Goal: Task Accomplishment & Management: Complete application form

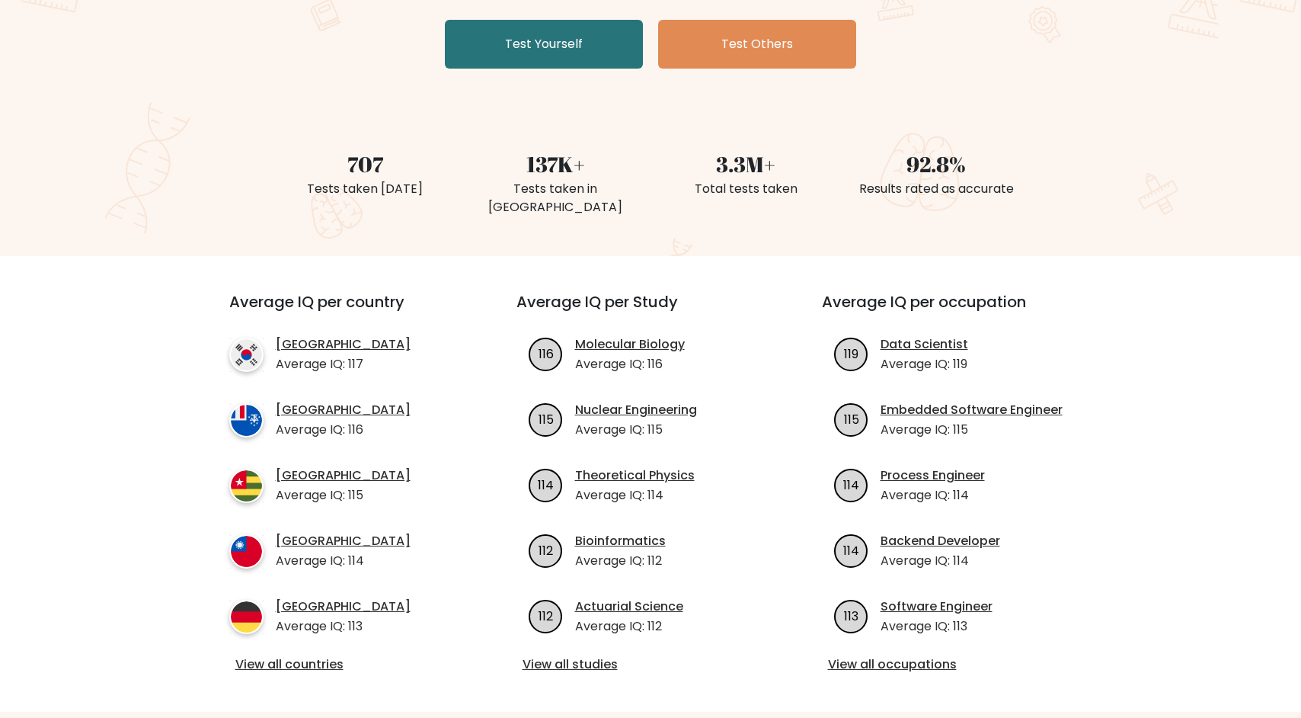
scroll to position [133, 0]
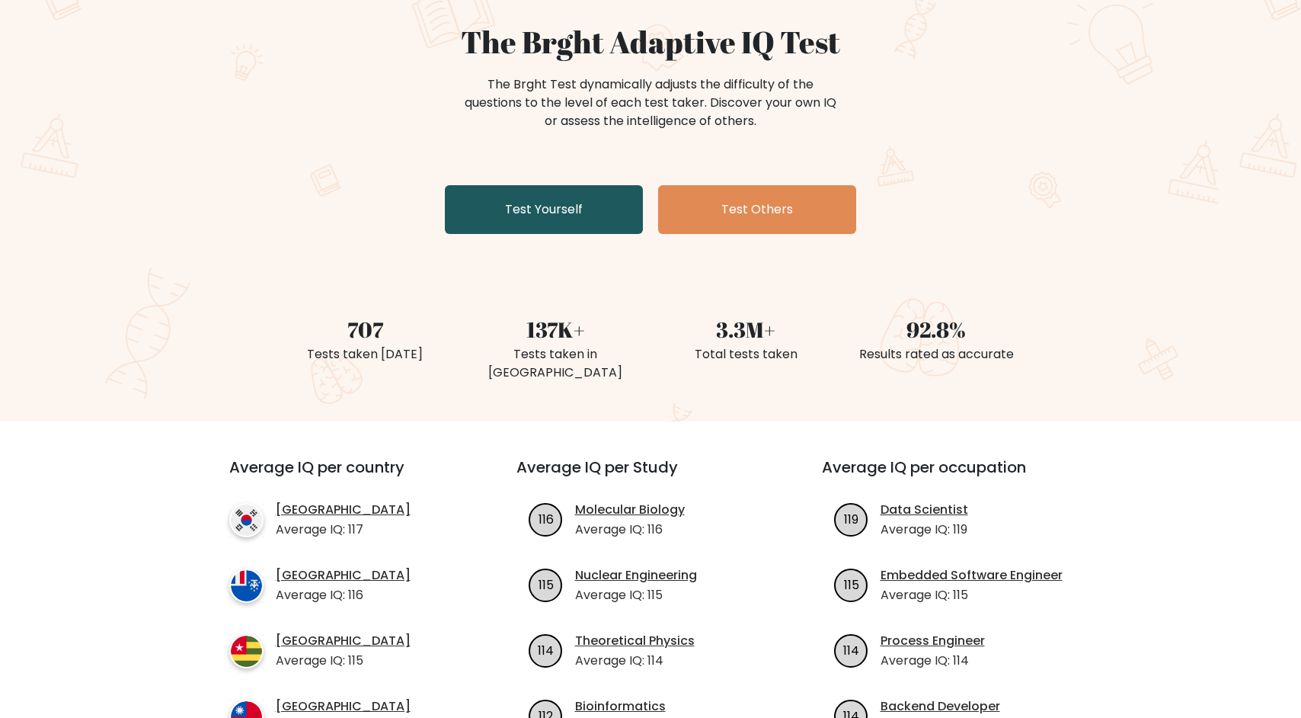
click at [592, 225] on link "Test Yourself" at bounding box center [544, 209] width 198 height 49
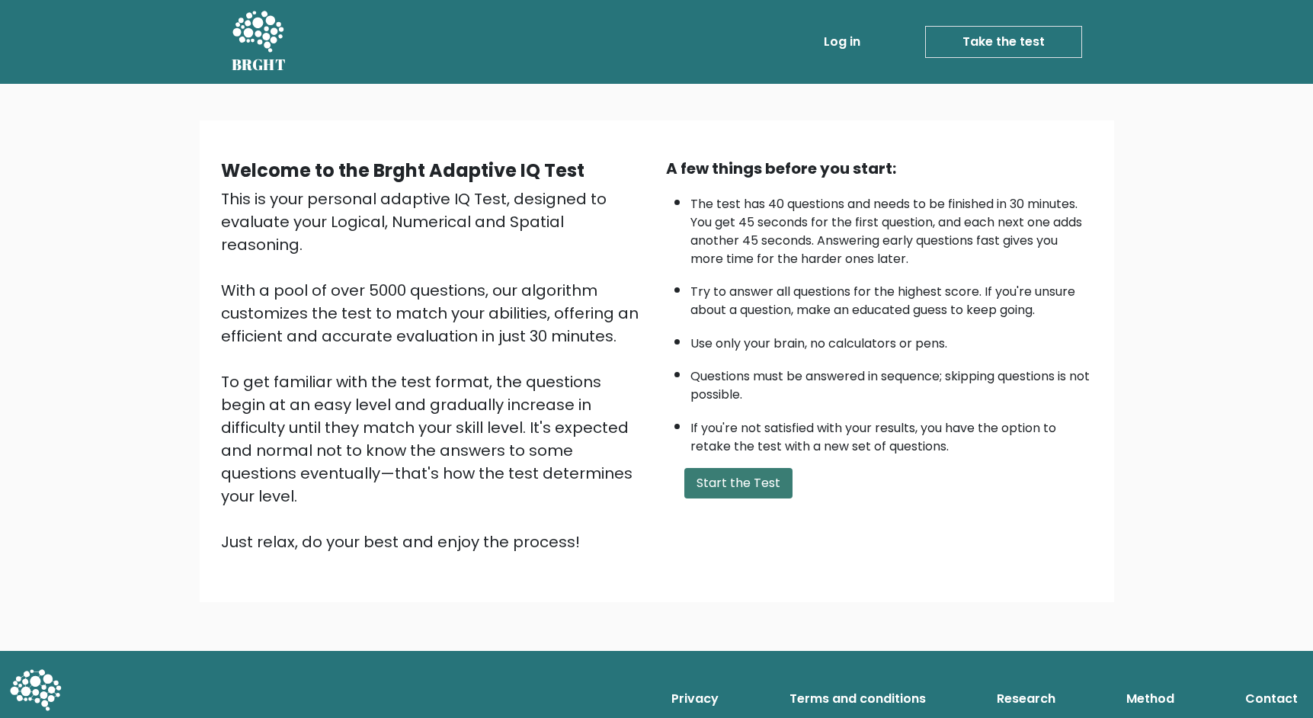
click at [757, 478] on button "Start the Test" at bounding box center [738, 483] width 108 height 30
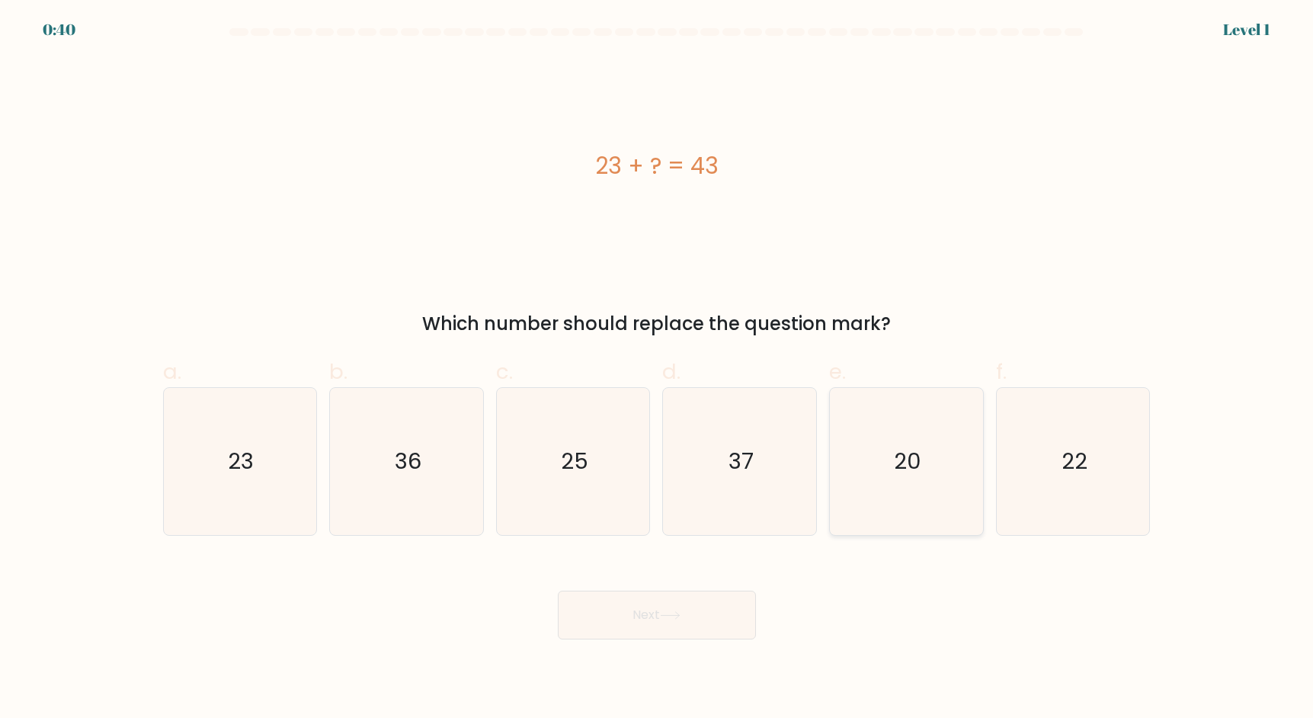
click at [878, 415] on icon "20" at bounding box center [906, 461] width 147 height 147
click at [657, 369] on input "e. 20" at bounding box center [657, 364] width 1 height 10
radio input "true"
click at [658, 608] on button "Next" at bounding box center [657, 614] width 198 height 49
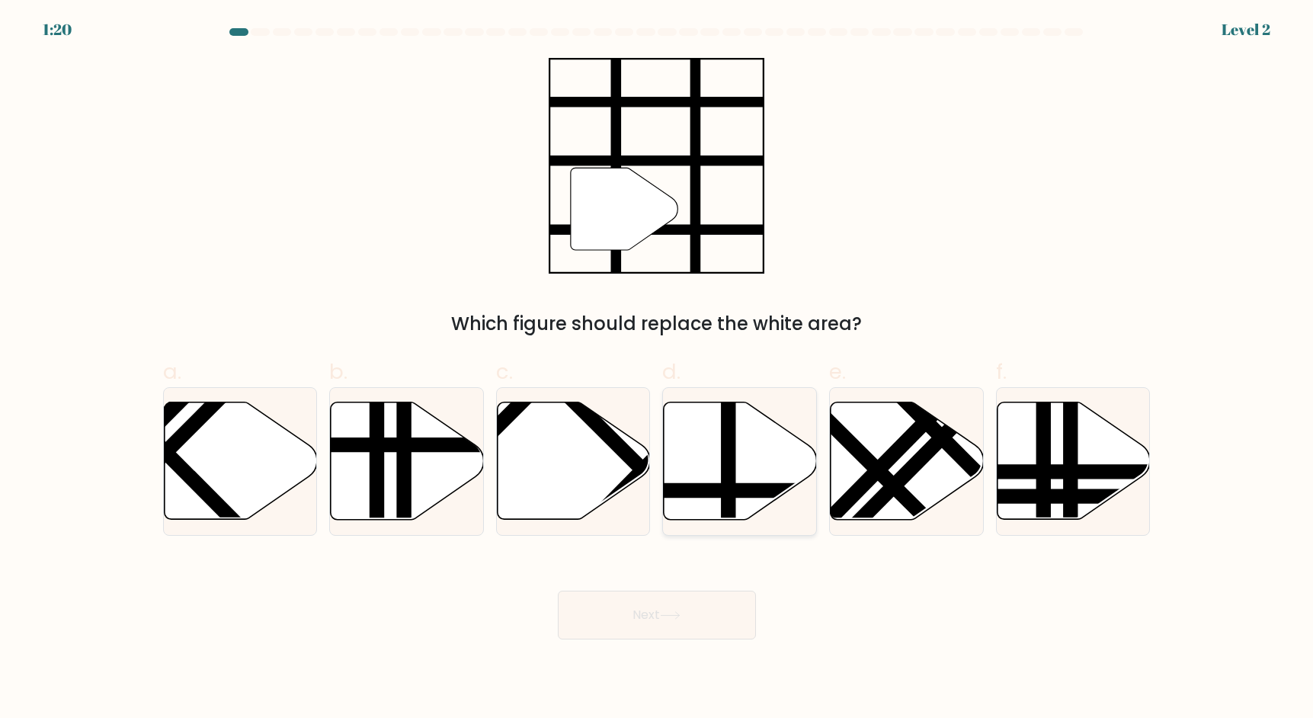
click at [728, 455] on line at bounding box center [728, 399] width 0 height 309
click at [657, 369] on input "d." at bounding box center [657, 364] width 1 height 10
radio input "true"
click at [697, 629] on button "Next" at bounding box center [657, 614] width 198 height 49
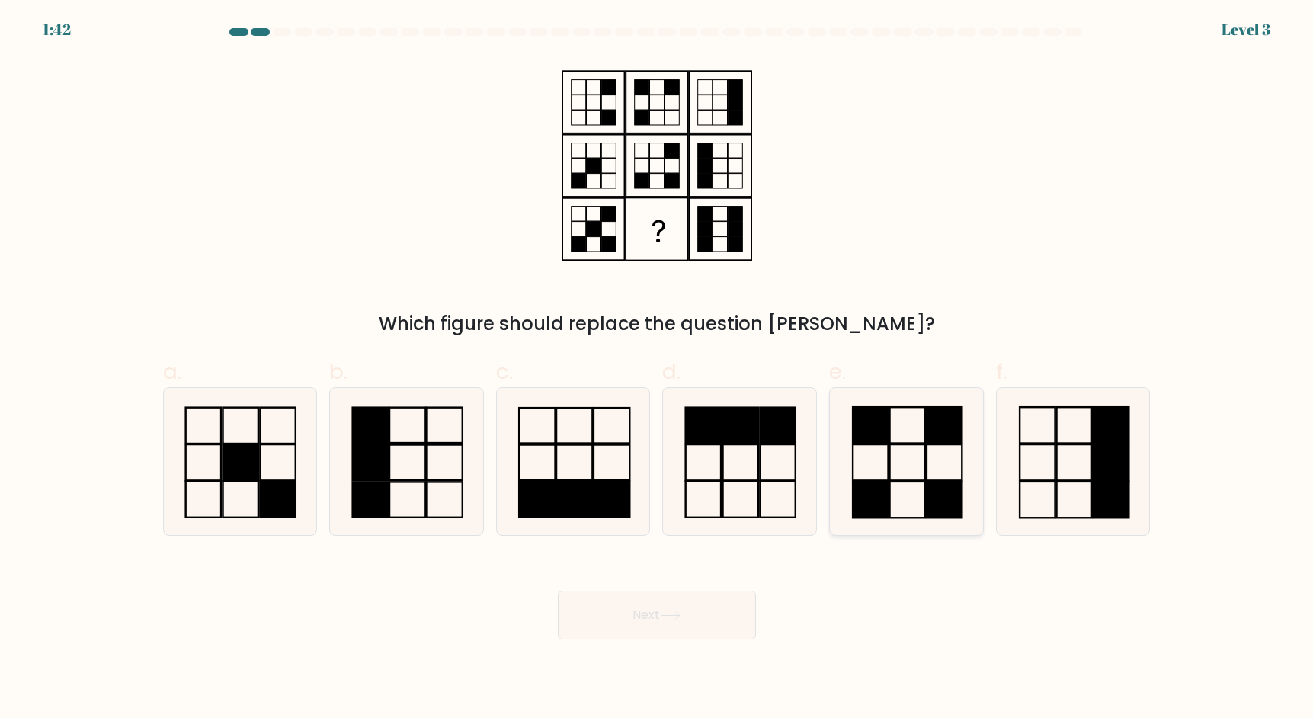
click at [921, 450] on icon at bounding box center [906, 461] width 147 height 147
click at [657, 369] on input "e." at bounding box center [657, 364] width 1 height 10
radio input "true"
click at [685, 625] on button "Next" at bounding box center [657, 614] width 198 height 49
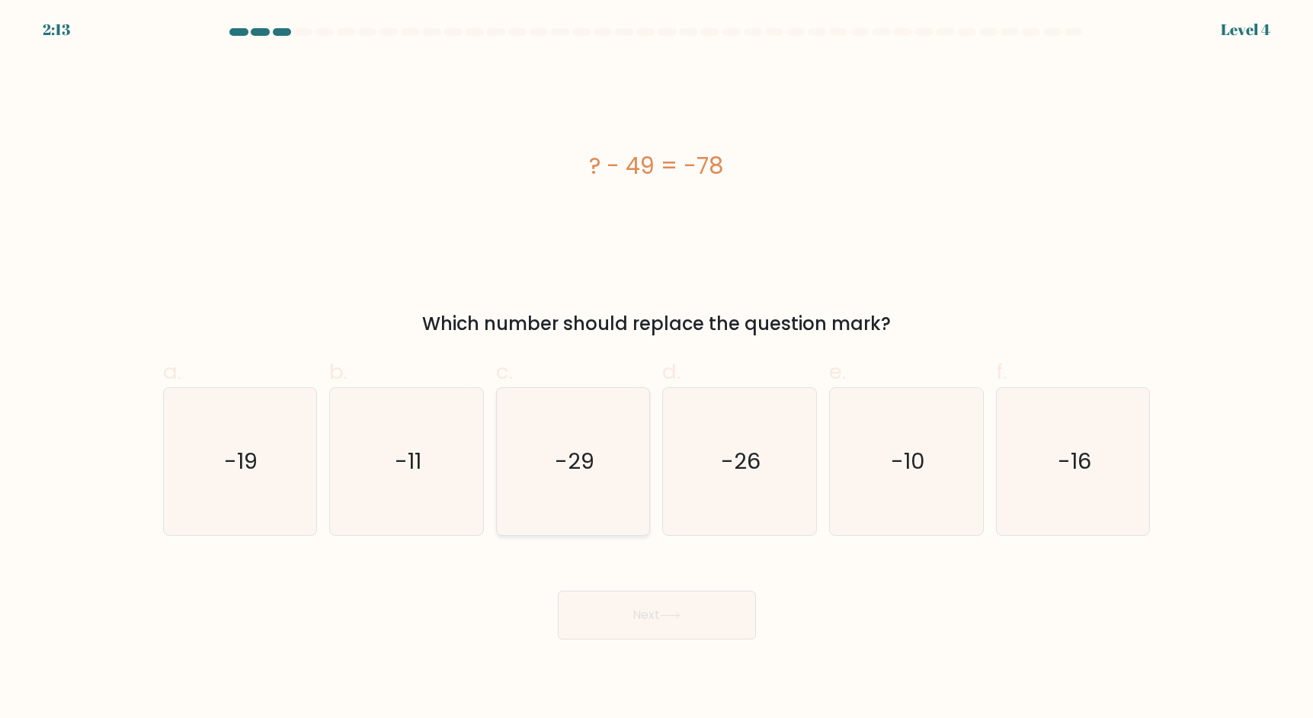
click at [602, 456] on icon "-29" at bounding box center [573, 461] width 147 height 147
click at [657, 369] on input "c. -29" at bounding box center [657, 364] width 1 height 10
radio input "true"
click at [645, 623] on button "Next" at bounding box center [657, 614] width 198 height 49
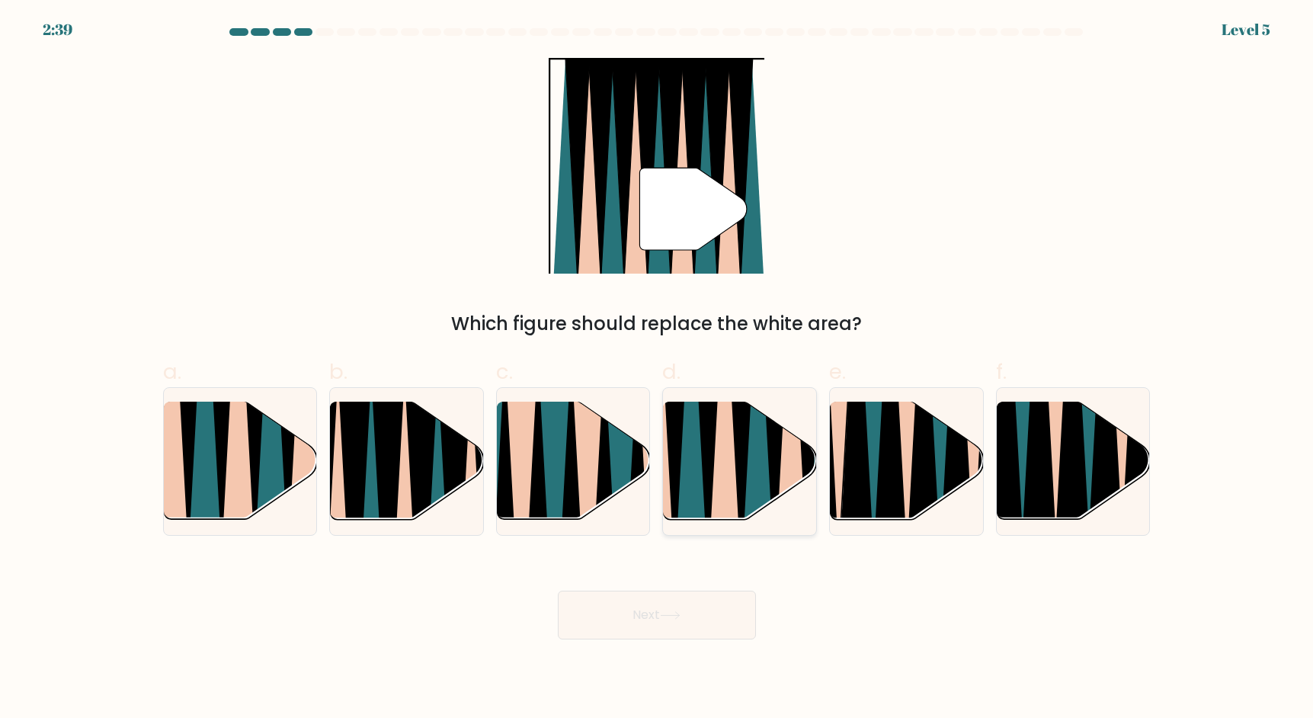
click at [795, 469] on icon at bounding box center [791, 400] width 34 height 305
click at [657, 369] on input "d." at bounding box center [657, 364] width 1 height 10
radio input "true"
click at [696, 621] on button "Next" at bounding box center [657, 614] width 198 height 49
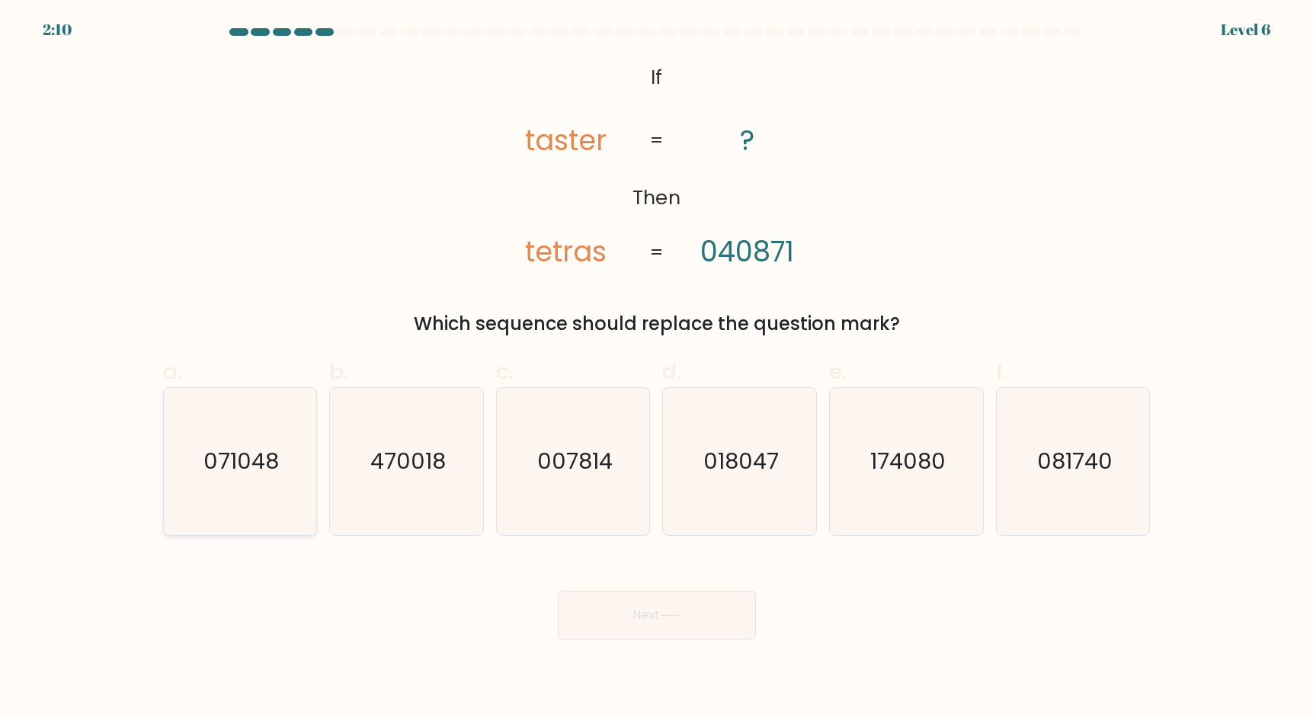
click at [283, 484] on icon "071048" at bounding box center [239, 461] width 147 height 147
click at [657, 369] on input "a. 071048" at bounding box center [657, 364] width 1 height 10
radio input "true"
click at [650, 622] on button "Next" at bounding box center [657, 614] width 198 height 49
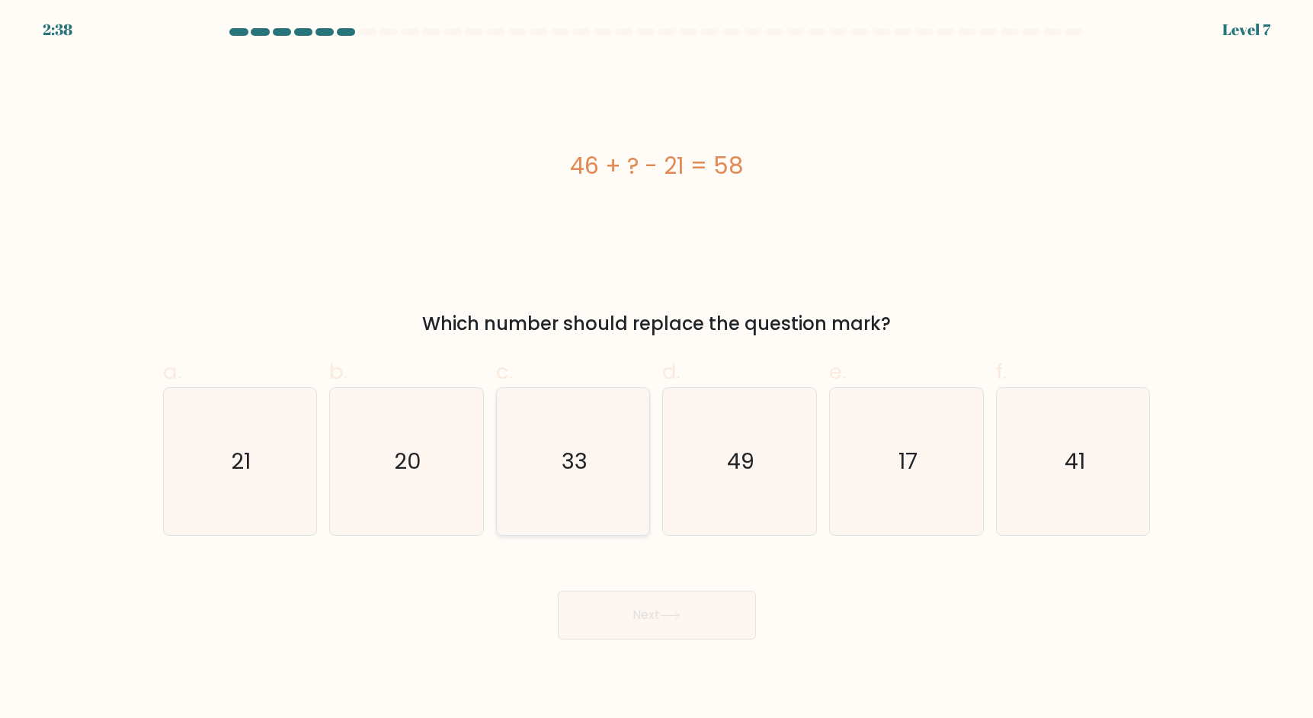
click at [616, 456] on icon "33" at bounding box center [573, 461] width 147 height 147
click at [657, 369] on input "c. 33" at bounding box center [657, 364] width 1 height 10
radio input "true"
click at [636, 612] on button "Next" at bounding box center [657, 614] width 198 height 49
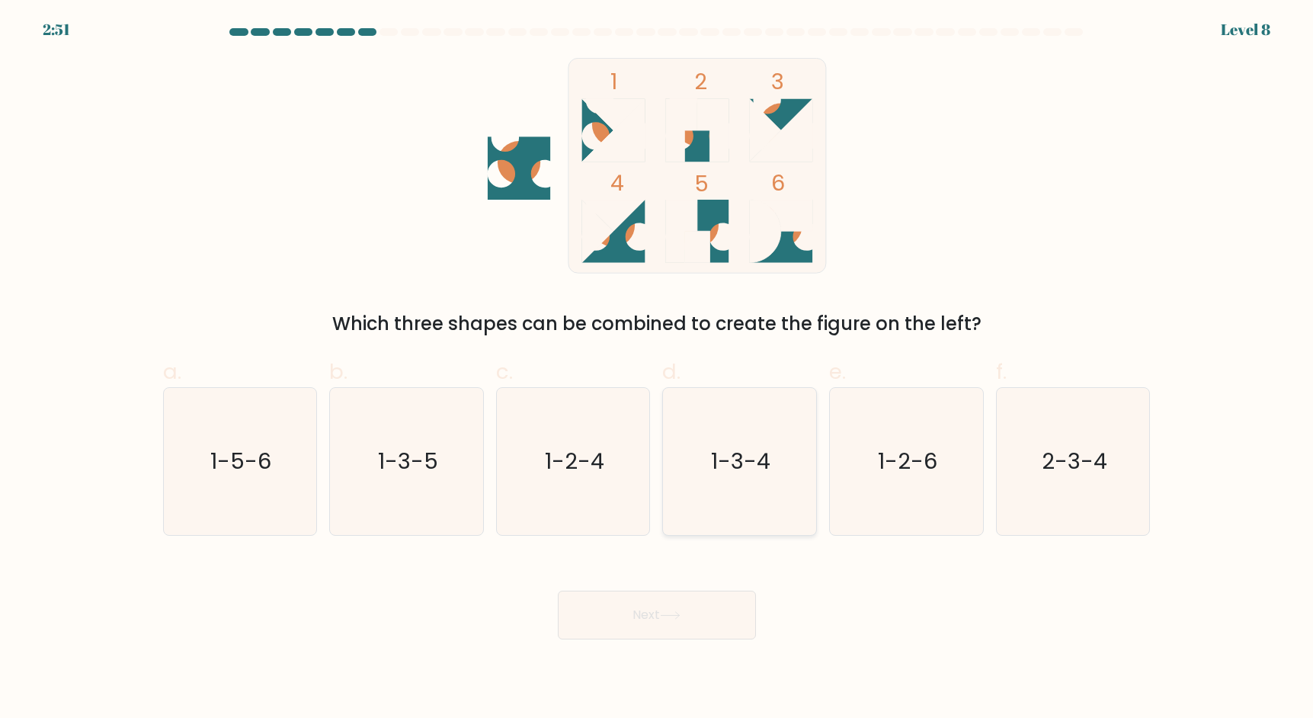
click at [756, 452] on text "1-3-4" at bounding box center [741, 461] width 59 height 30
click at [657, 369] on input "d. 1-3-4" at bounding box center [657, 364] width 1 height 10
radio input "true"
click at [677, 619] on icon at bounding box center [670, 615] width 21 height 8
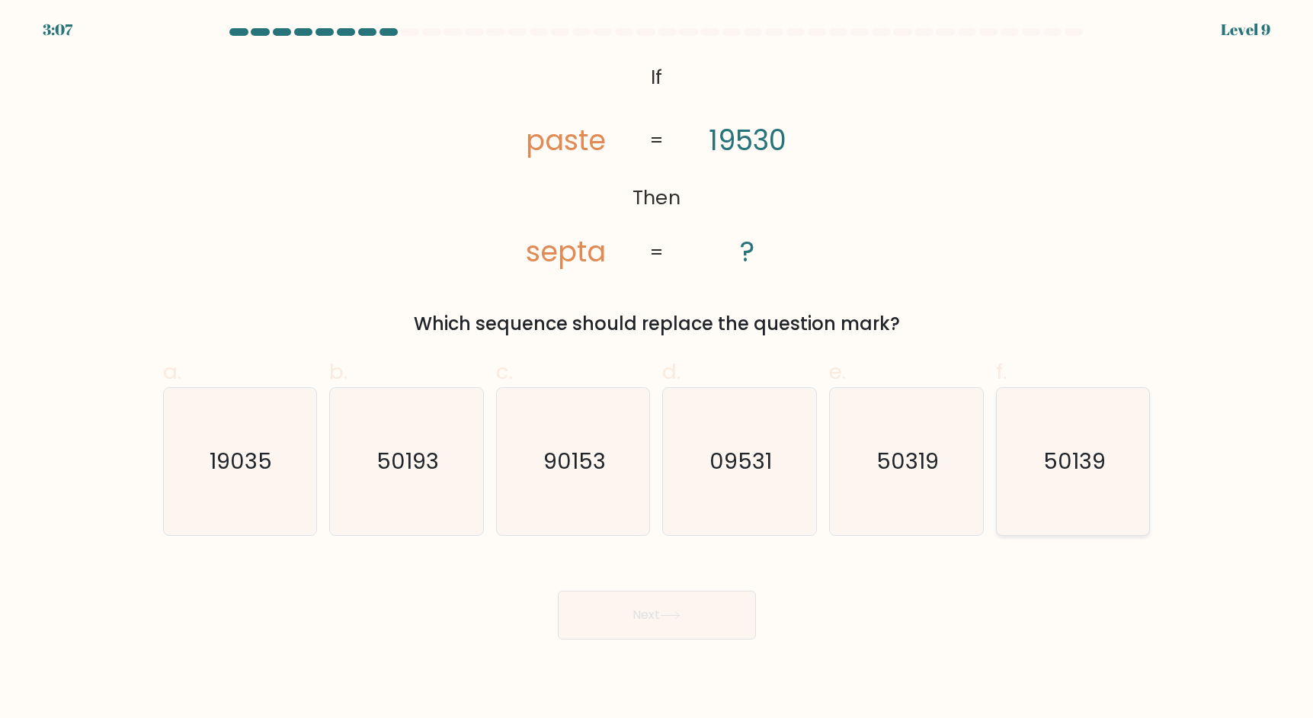
click at [1092, 440] on icon "50139" at bounding box center [1072, 461] width 147 height 147
click at [657, 369] on input "f. 50139" at bounding box center [657, 364] width 1 height 10
radio input "true"
click at [724, 616] on button "Next" at bounding box center [657, 614] width 198 height 49
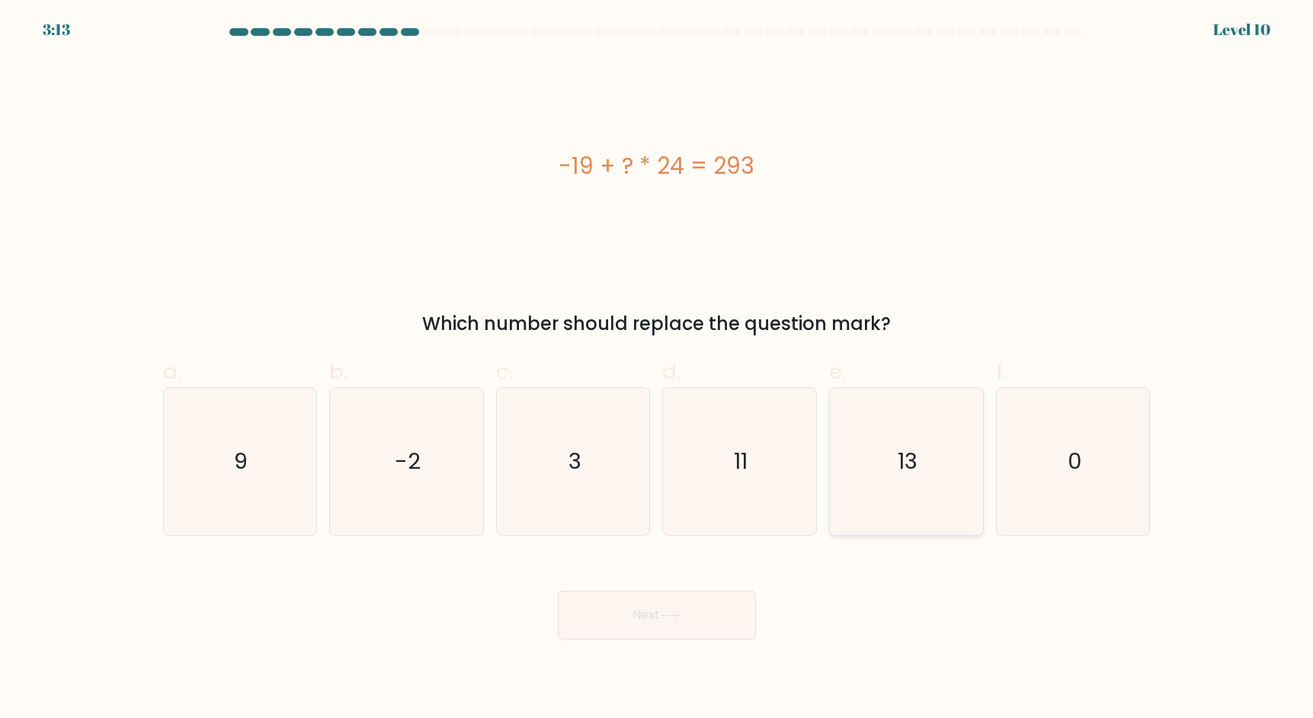
click at [903, 437] on icon "13" at bounding box center [906, 461] width 147 height 147
click at [657, 369] on input "e. 13" at bounding box center [657, 364] width 1 height 10
radio input "true"
click at [721, 603] on button "Next" at bounding box center [657, 614] width 198 height 49
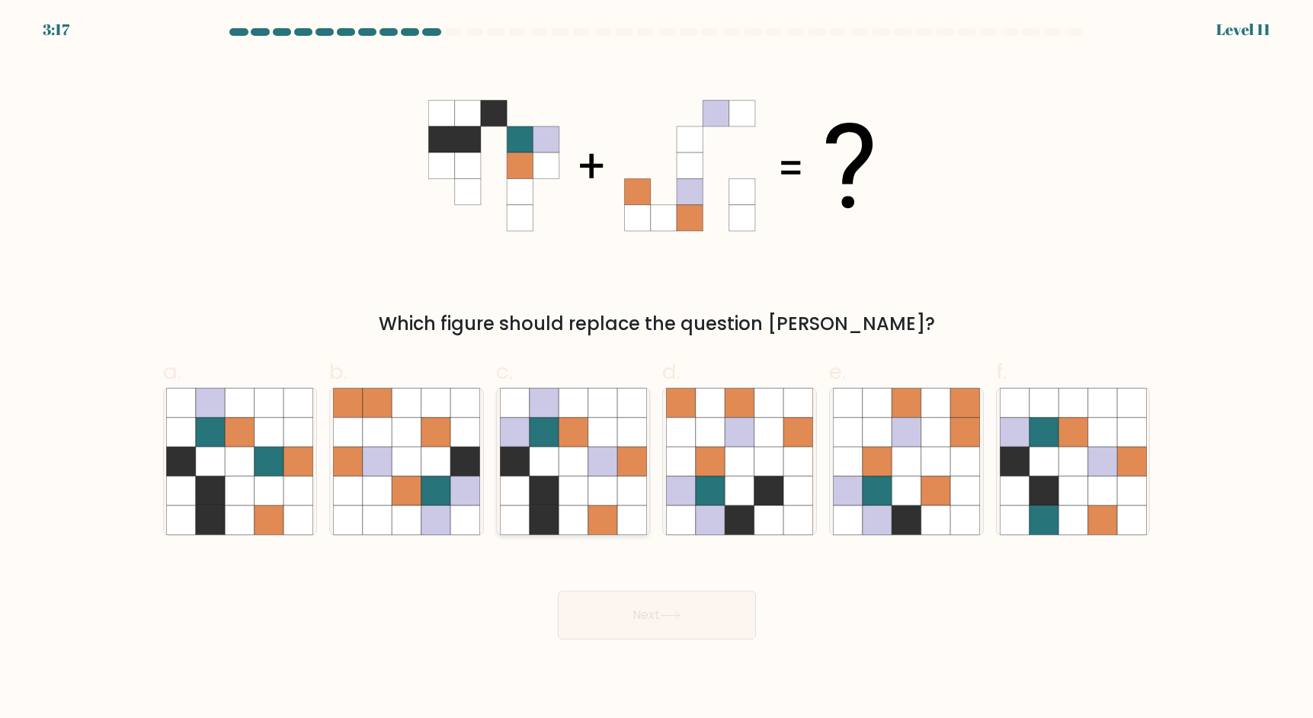
click at [609, 440] on icon at bounding box center [601, 431] width 29 height 29
click at [657, 369] on input "c." at bounding box center [657, 364] width 1 height 10
radio input "true"
click at [646, 608] on button "Next" at bounding box center [657, 614] width 198 height 49
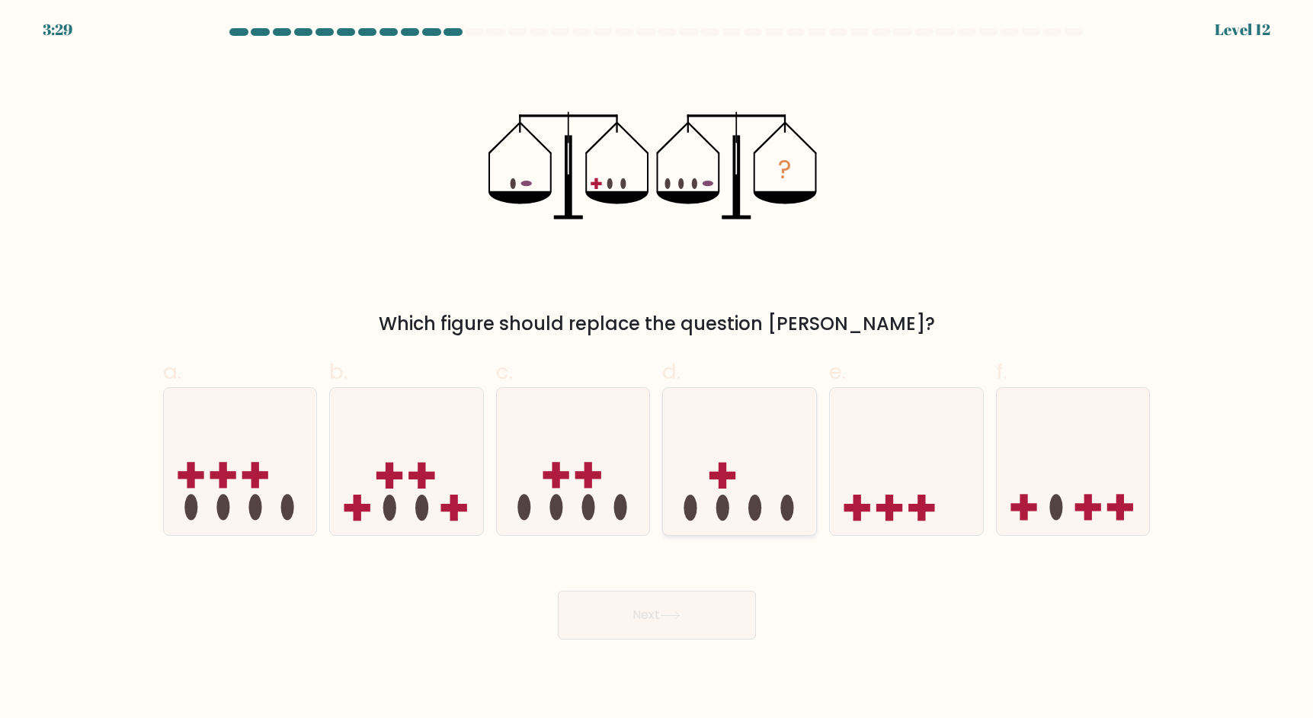
click at [742, 427] on icon at bounding box center [739, 461] width 153 height 126
click at [657, 369] on input "d." at bounding box center [657, 364] width 1 height 10
radio input "true"
click at [705, 612] on button "Next" at bounding box center [657, 614] width 198 height 49
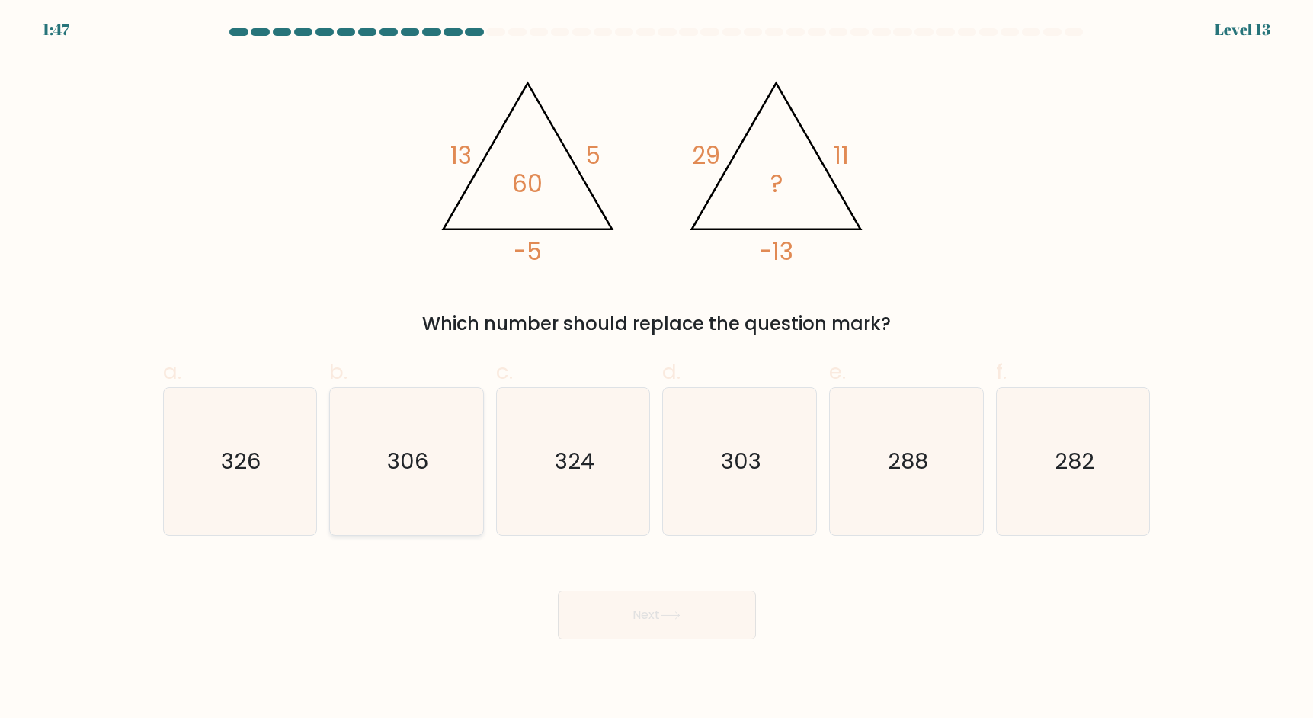
click at [476, 469] on icon "306" at bounding box center [406, 461] width 147 height 147
click at [657, 369] on input "b. 306" at bounding box center [657, 364] width 1 height 10
radio input "true"
click at [739, 512] on icon "303" at bounding box center [739, 461] width 147 height 147
click at [657, 369] on input "d. 303" at bounding box center [657, 364] width 1 height 10
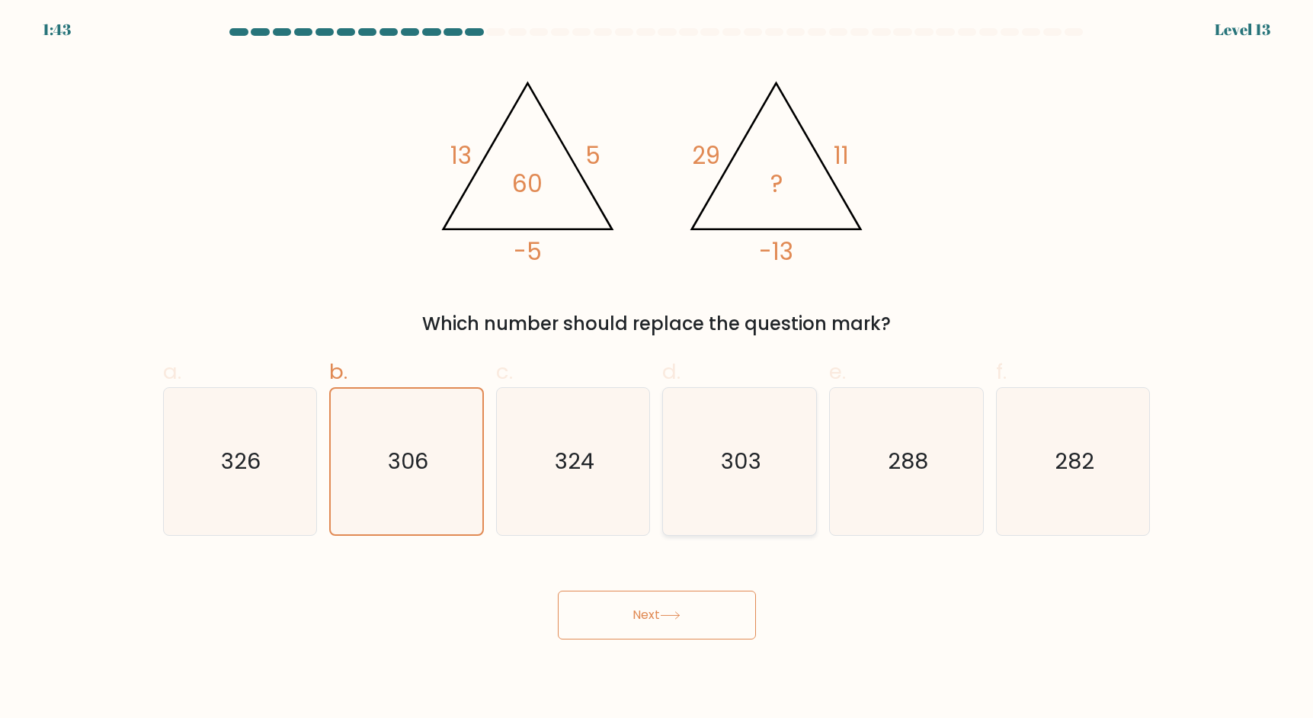
radio input "true"
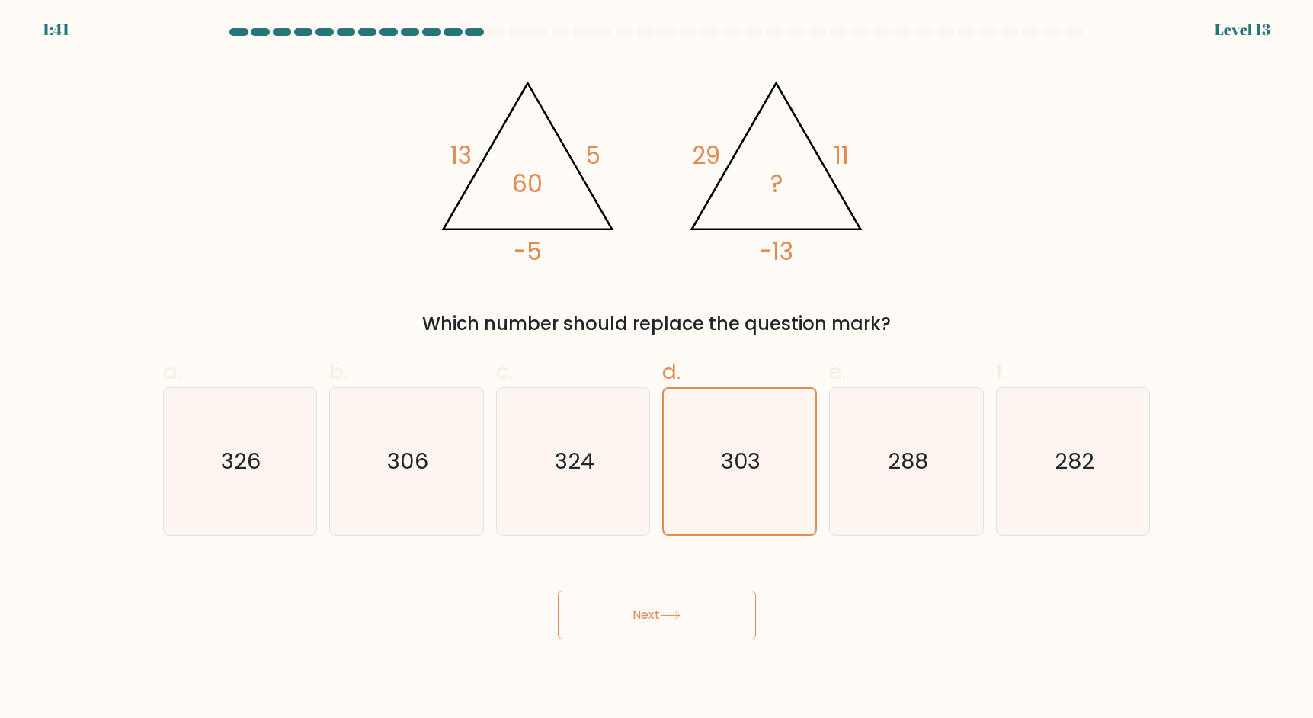
click at [680, 614] on icon at bounding box center [670, 615] width 21 height 8
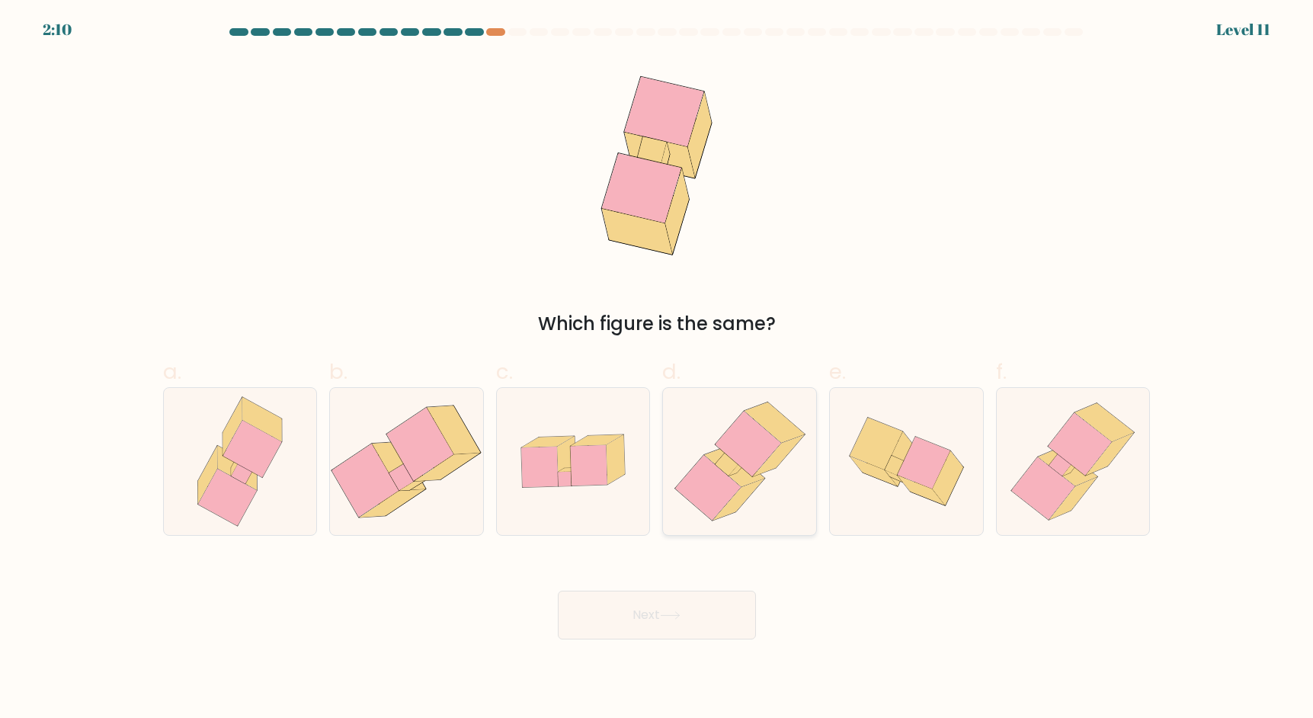
click at [760, 484] on icon at bounding box center [739, 461] width 143 height 147
click at [657, 369] on input "d." at bounding box center [657, 364] width 1 height 10
radio input "true"
click at [692, 612] on button "Next" at bounding box center [657, 614] width 198 height 49
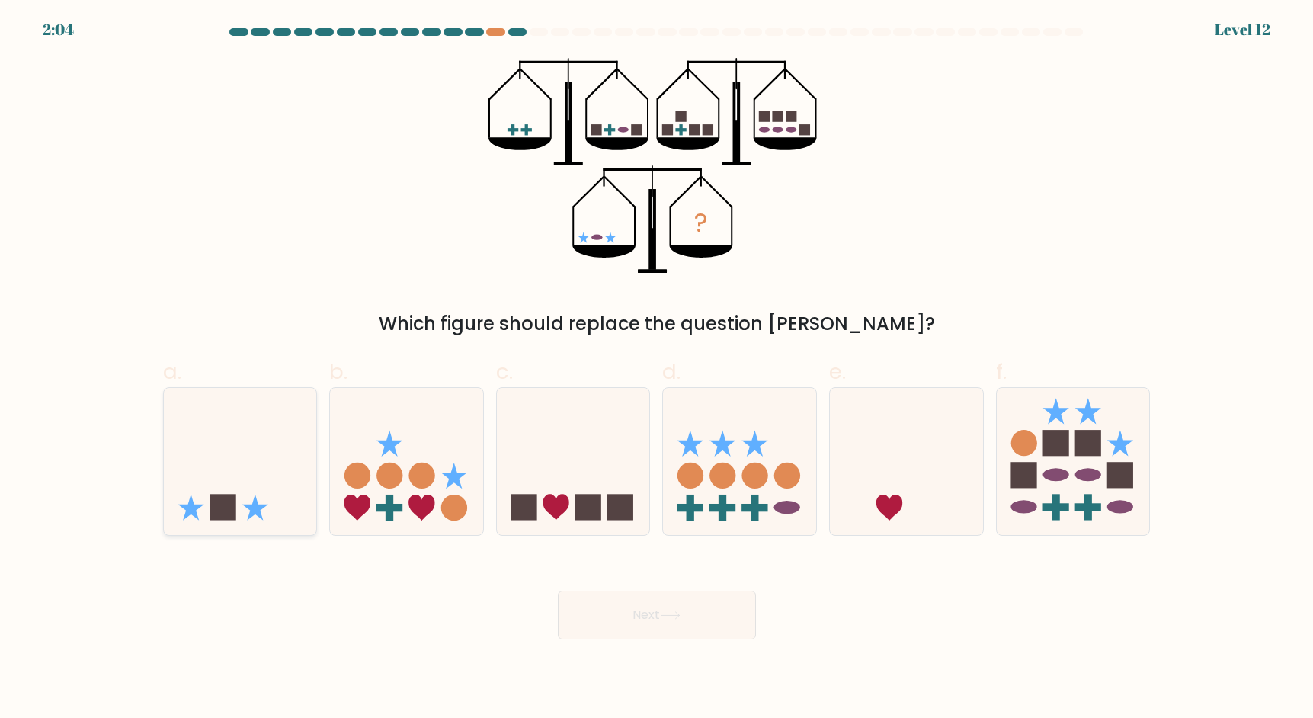
click at [233, 442] on icon at bounding box center [240, 461] width 153 height 126
click at [657, 369] on input "a." at bounding box center [657, 364] width 1 height 10
radio input "true"
click at [632, 628] on button "Next" at bounding box center [657, 614] width 198 height 49
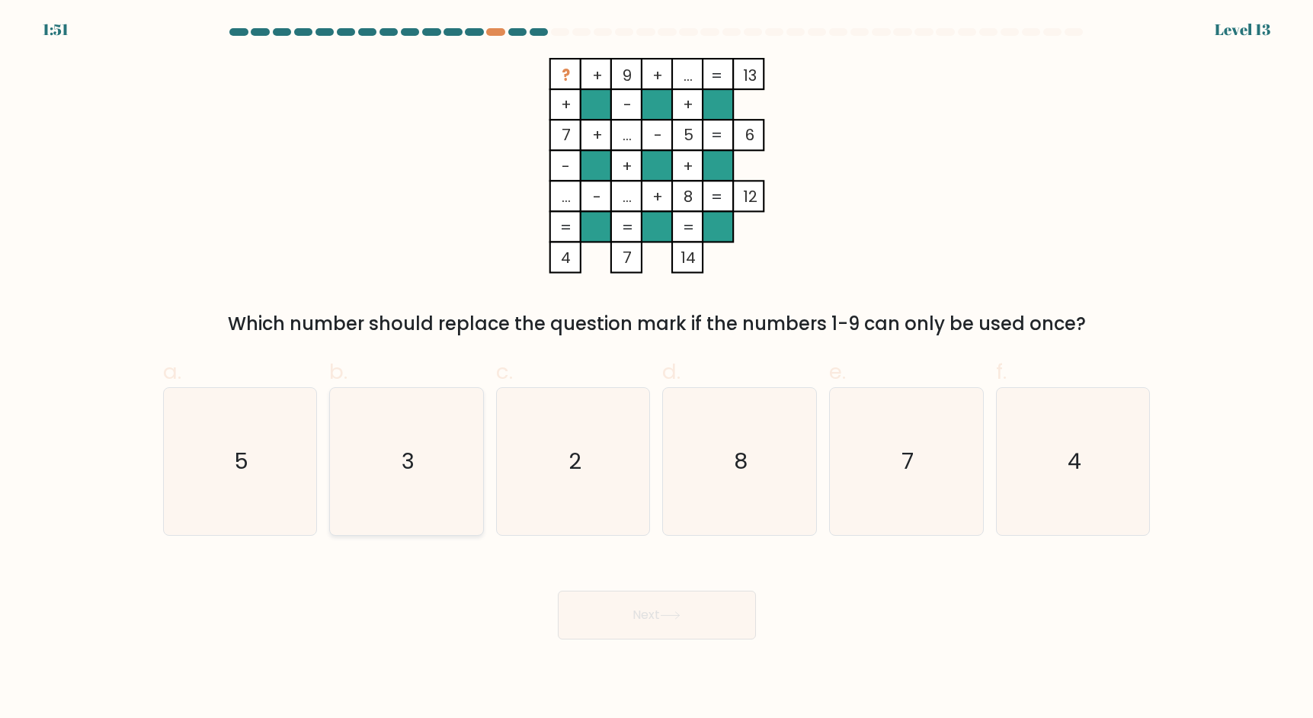
click at [421, 446] on icon "3" at bounding box center [406, 461] width 147 height 147
click at [657, 369] on input "b. 3" at bounding box center [657, 364] width 1 height 10
radio input "true"
click at [628, 628] on button "Next" at bounding box center [657, 614] width 198 height 49
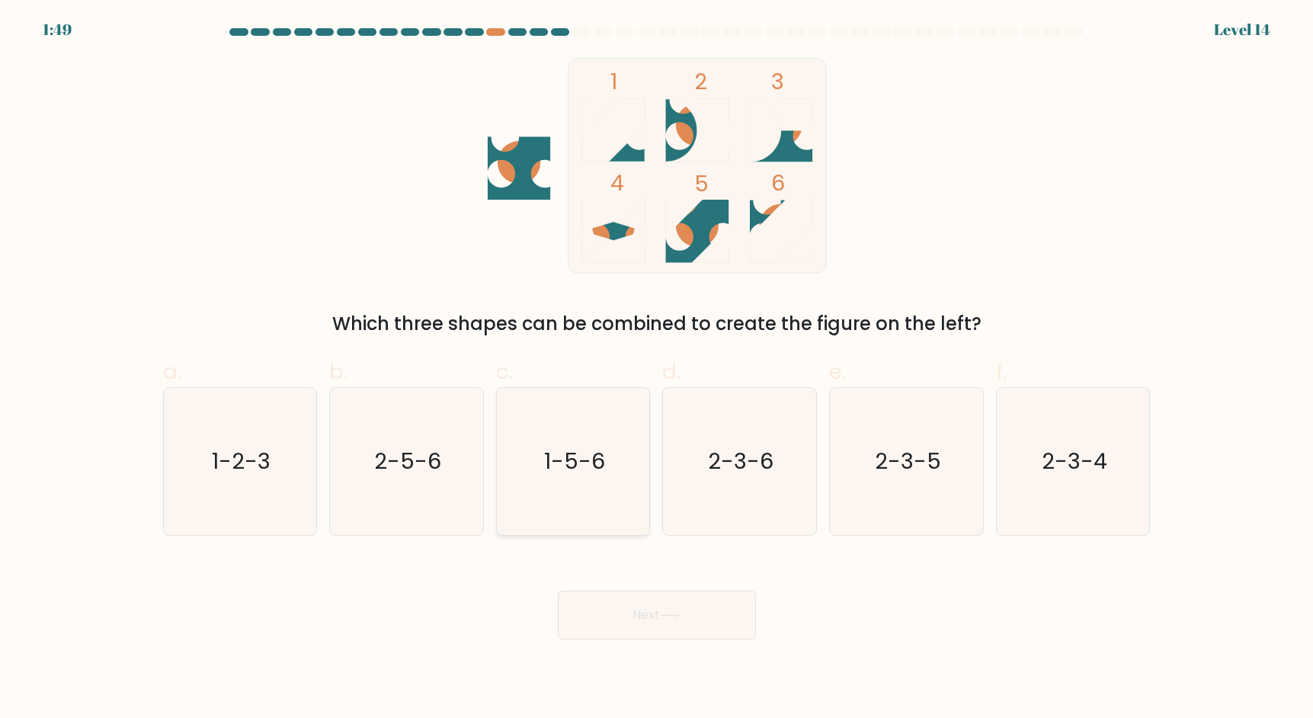
click at [597, 449] on text "1-5-6" at bounding box center [574, 461] width 61 height 30
click at [657, 369] on input "c. 1-5-6" at bounding box center [657, 364] width 1 height 10
radio input "true"
click at [623, 632] on button "Next" at bounding box center [657, 614] width 198 height 49
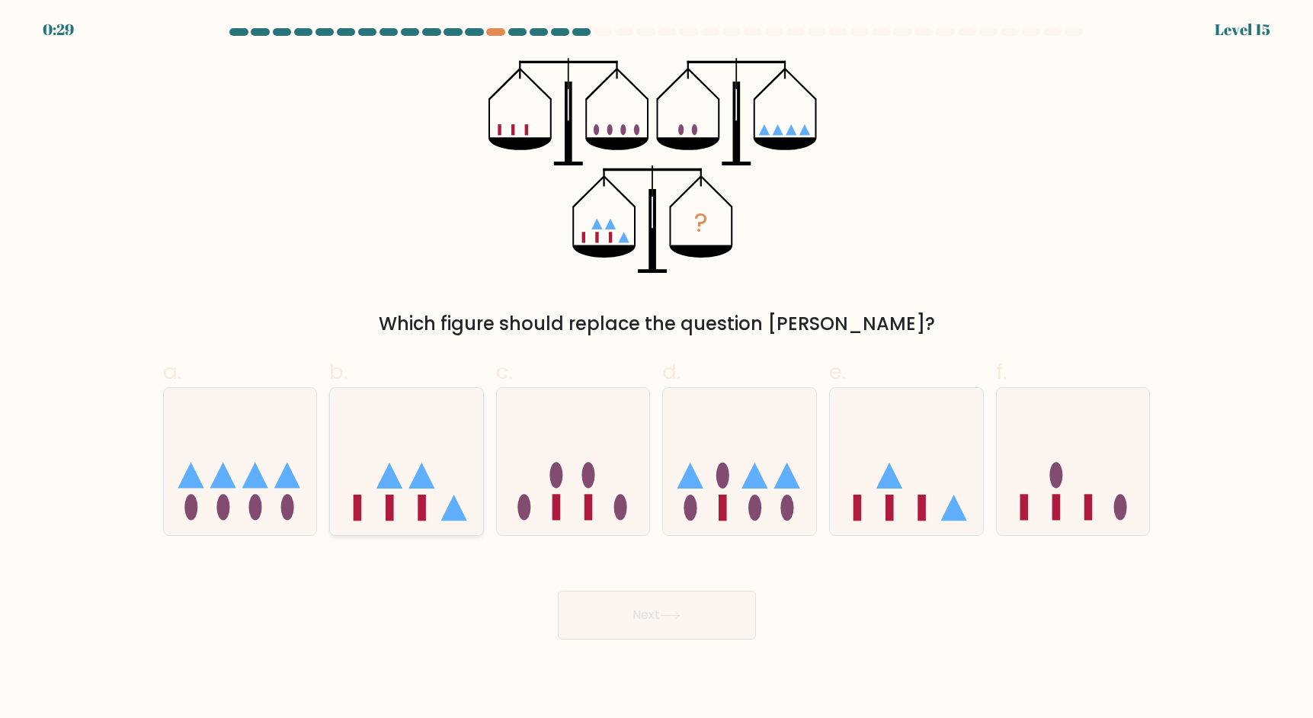
click at [430, 429] on icon at bounding box center [406, 461] width 153 height 126
click at [657, 369] on input "b." at bounding box center [657, 364] width 1 height 10
radio input "true"
click at [660, 612] on button "Next" at bounding box center [657, 614] width 198 height 49
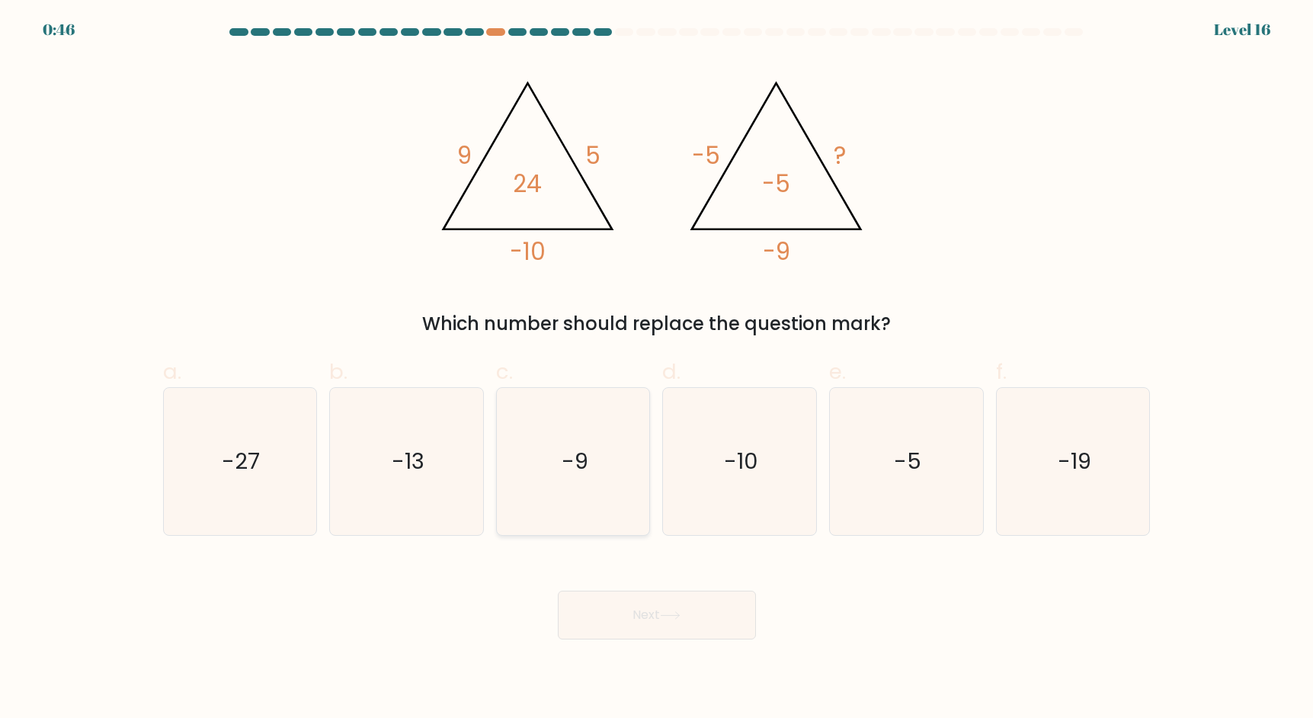
click at [617, 449] on icon "-9" at bounding box center [573, 461] width 147 height 147
click at [657, 369] on input "c. -9" at bounding box center [657, 364] width 1 height 10
radio input "true"
click at [622, 612] on button "Next" at bounding box center [657, 614] width 198 height 49
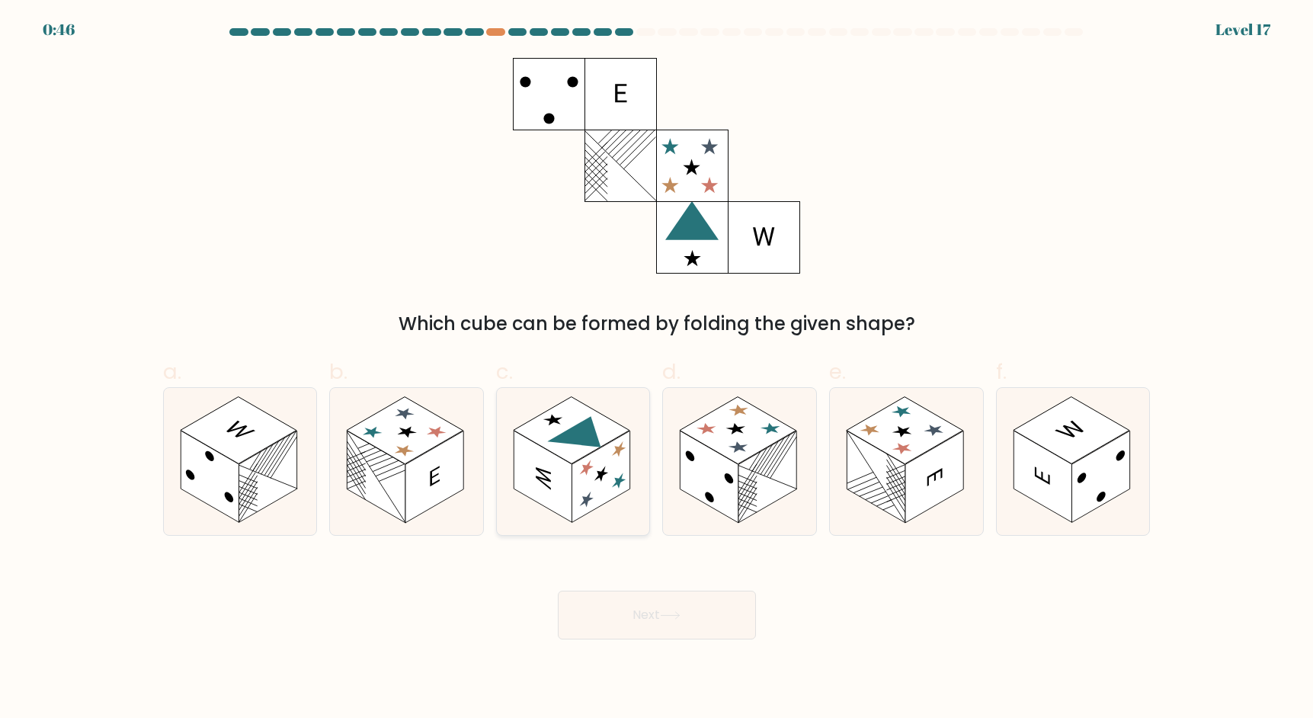
click at [608, 468] on rect at bounding box center [601, 476] width 58 height 92
click at [657, 369] on input "c." at bounding box center [657, 364] width 1 height 10
radio input "true"
click at [628, 613] on button "Next" at bounding box center [657, 614] width 198 height 49
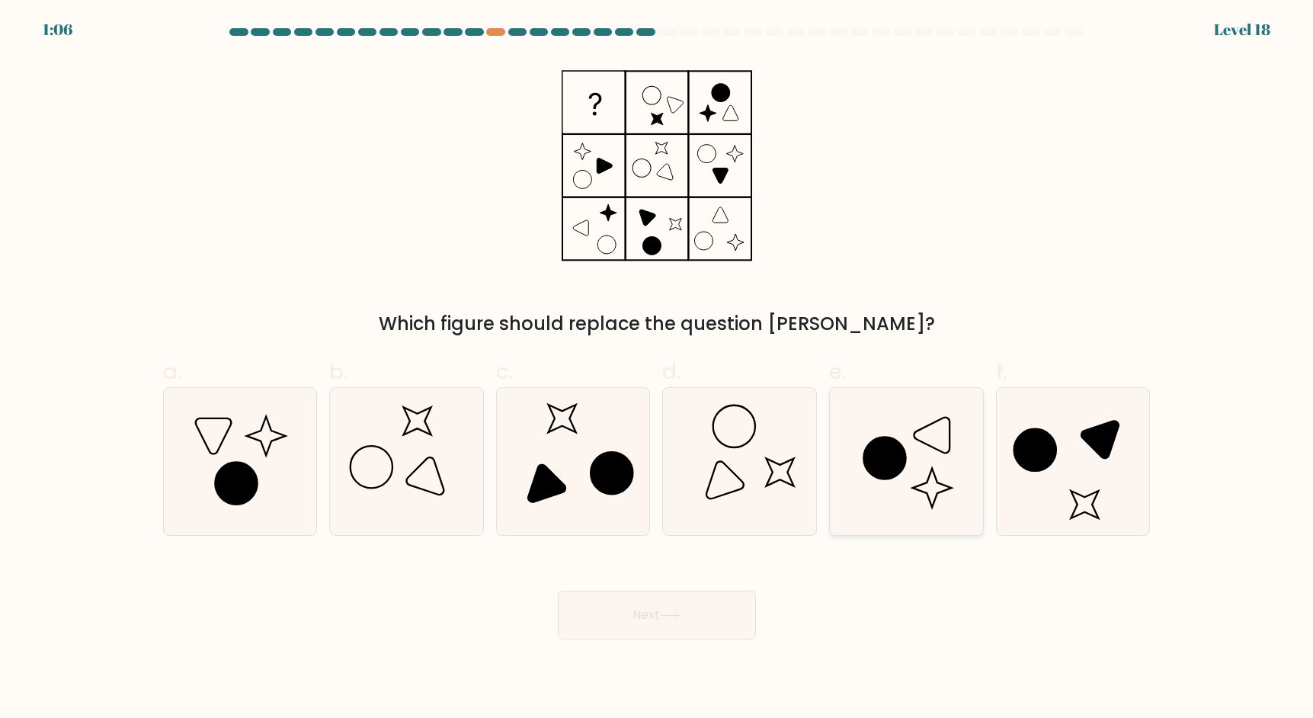
click at [930, 456] on icon at bounding box center [906, 461] width 147 height 147
click at [657, 369] on input "e." at bounding box center [657, 364] width 1 height 10
radio input "true"
click at [680, 616] on icon at bounding box center [670, 615] width 21 height 8
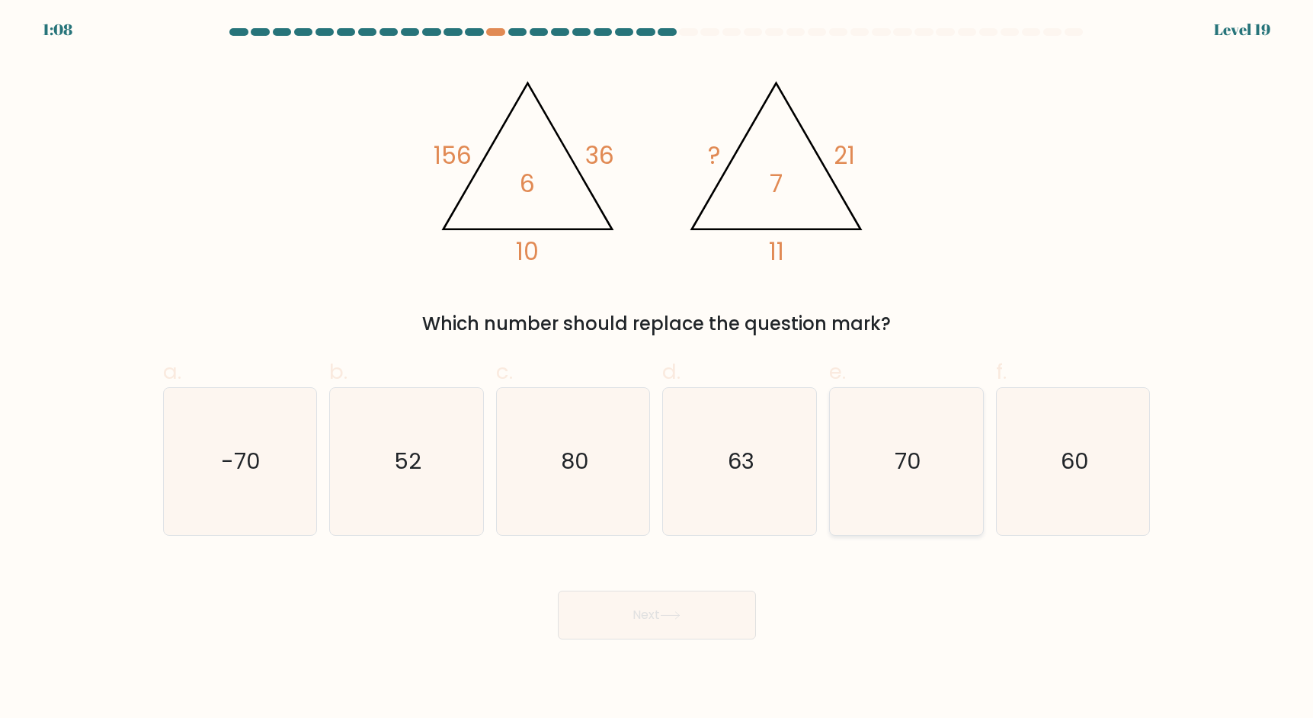
click at [897, 443] on icon "70" at bounding box center [906, 461] width 147 height 147
click at [657, 369] on input "e. 70" at bounding box center [657, 364] width 1 height 10
radio input "true"
click at [730, 622] on button "Next" at bounding box center [657, 614] width 198 height 49
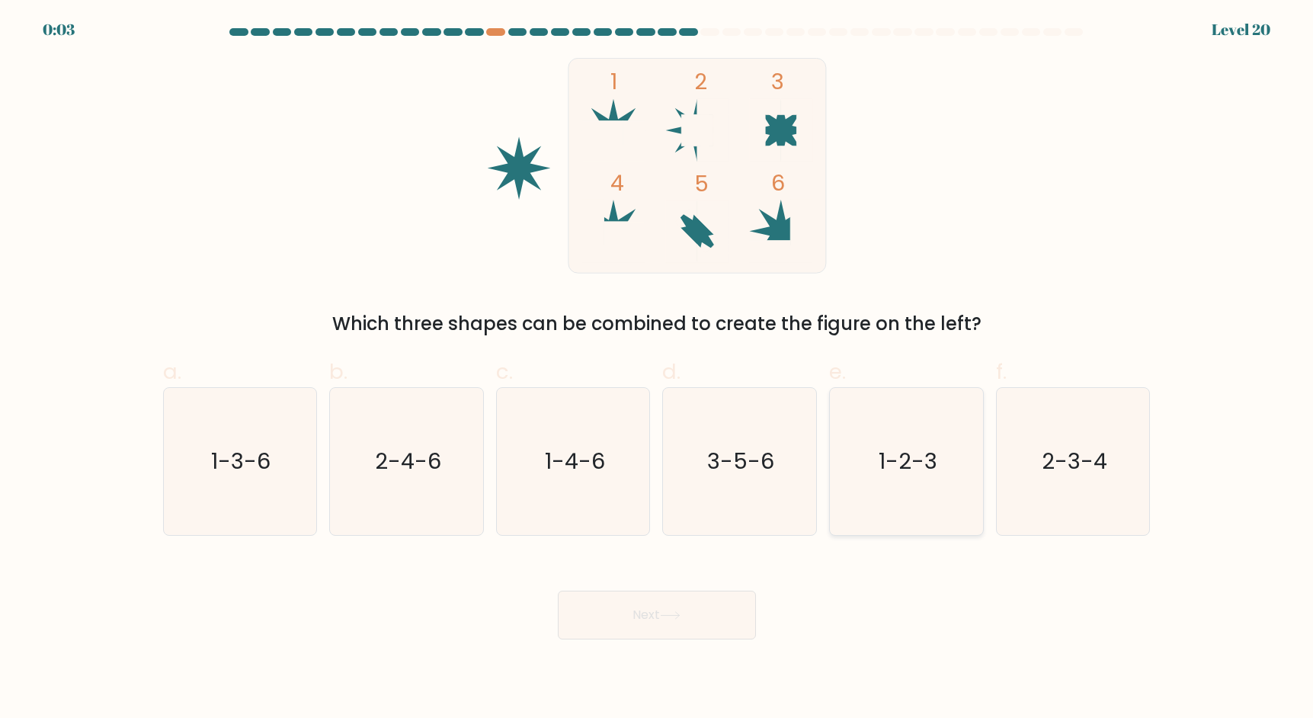
click at [859, 442] on icon "1-2-3" at bounding box center [906, 461] width 147 height 147
click at [657, 369] on input "e. 1-2-3" at bounding box center [657, 364] width 1 height 10
radio input "true"
click at [758, 469] on text "3-5-6" at bounding box center [741, 461] width 67 height 30
click at [657, 369] on input "d. 3-5-6" at bounding box center [657, 364] width 1 height 10
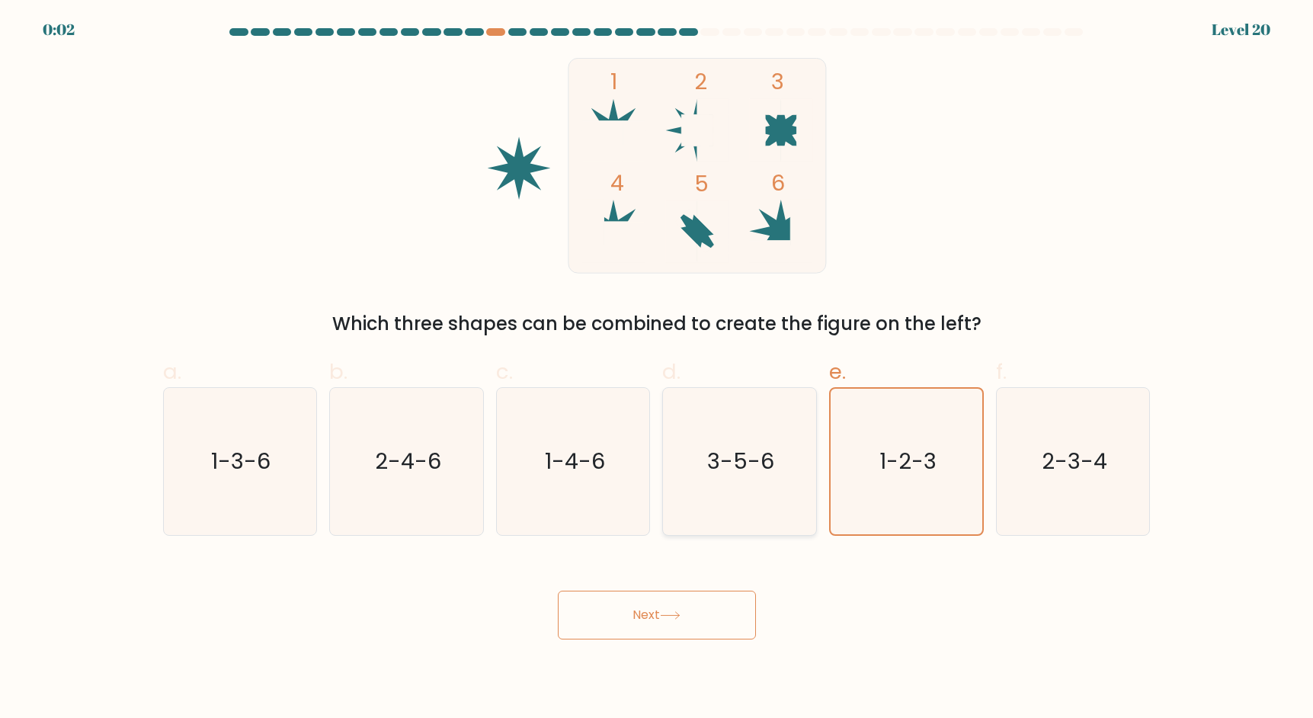
radio input "true"
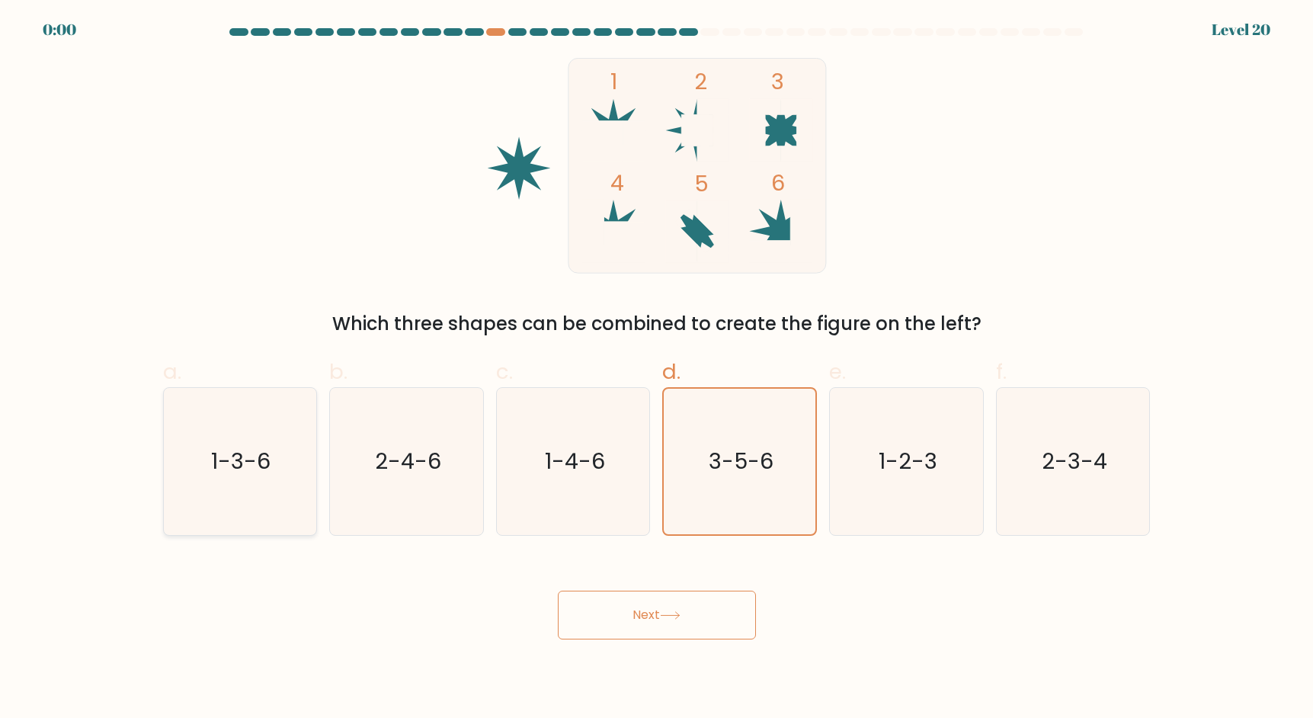
click at [240, 490] on icon "1-3-6" at bounding box center [239, 461] width 147 height 147
click at [657, 369] on input "a. 1-3-6" at bounding box center [657, 364] width 1 height 10
radio input "true"
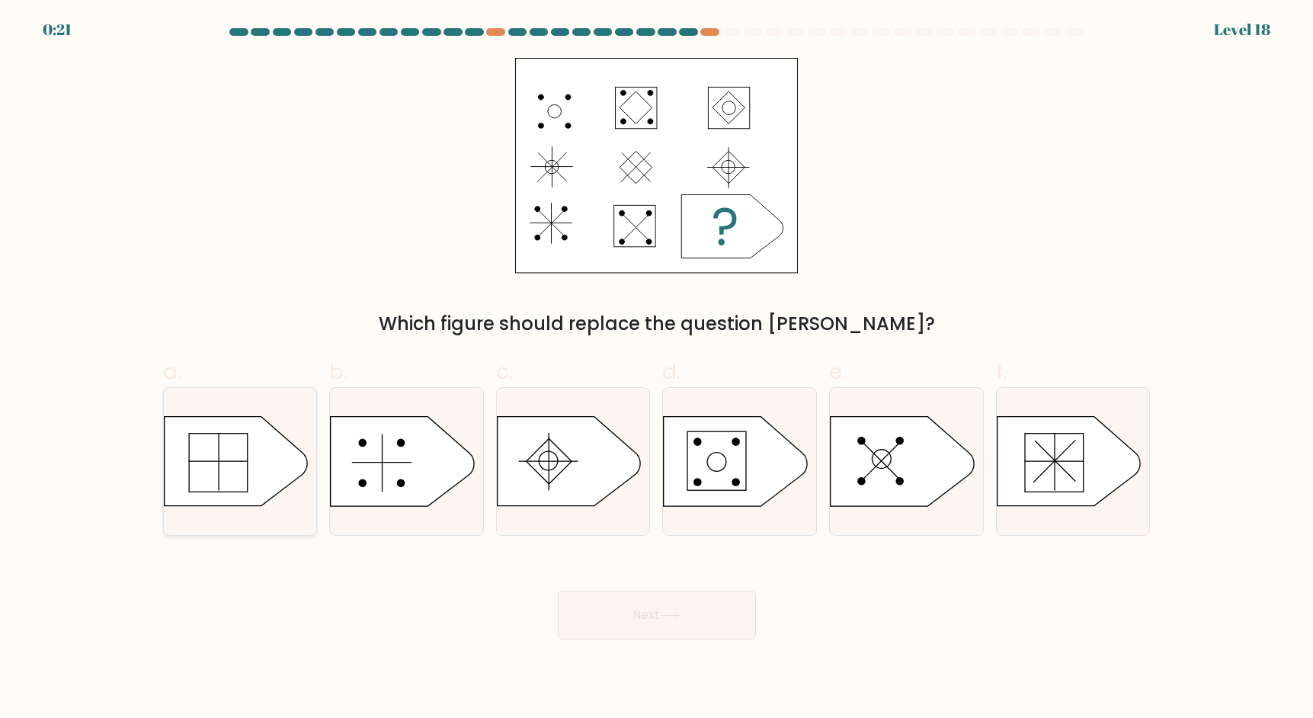
click at [275, 480] on icon at bounding box center [235, 461] width 143 height 89
click at [657, 369] on input "a." at bounding box center [657, 364] width 1 height 10
radio input "true"
click at [672, 619] on icon at bounding box center [670, 615] width 21 height 8
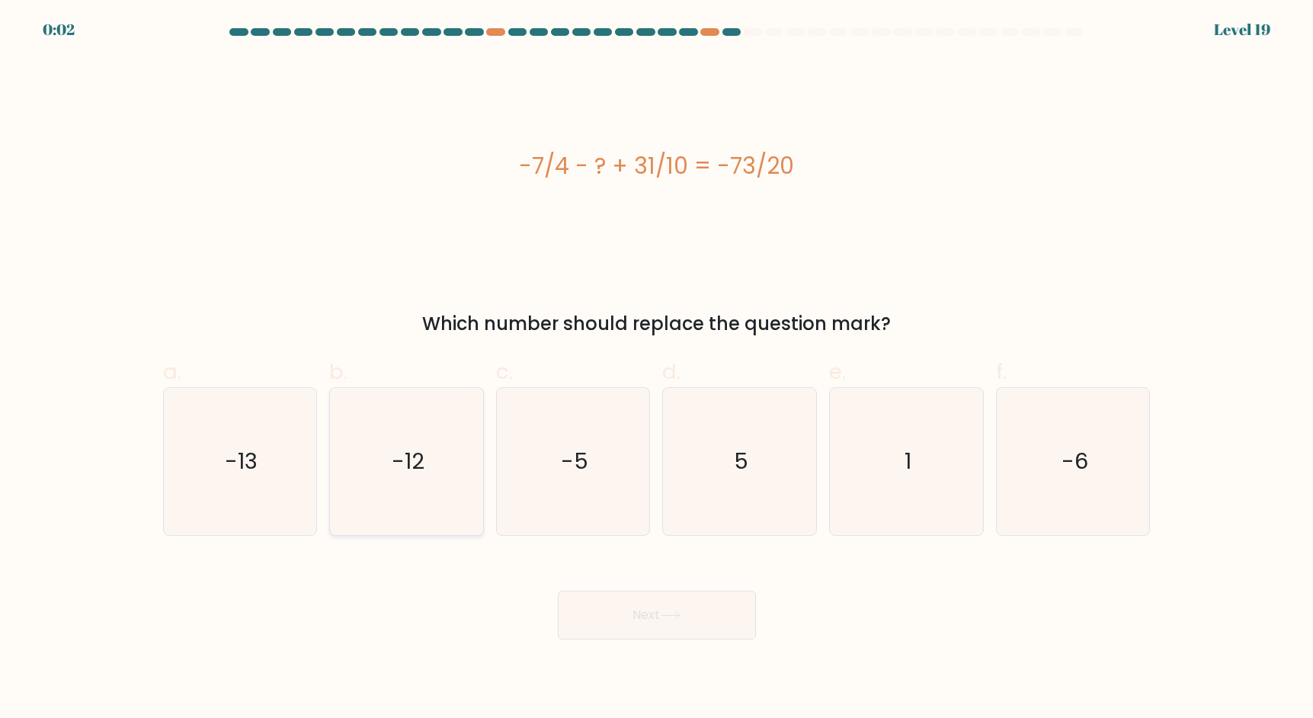
click at [402, 473] on text "-12" at bounding box center [408, 461] width 33 height 30
click at [657, 369] on input "b. -12" at bounding box center [657, 364] width 1 height 10
radio input "true"
click at [625, 612] on button "Next" at bounding box center [657, 614] width 198 height 49
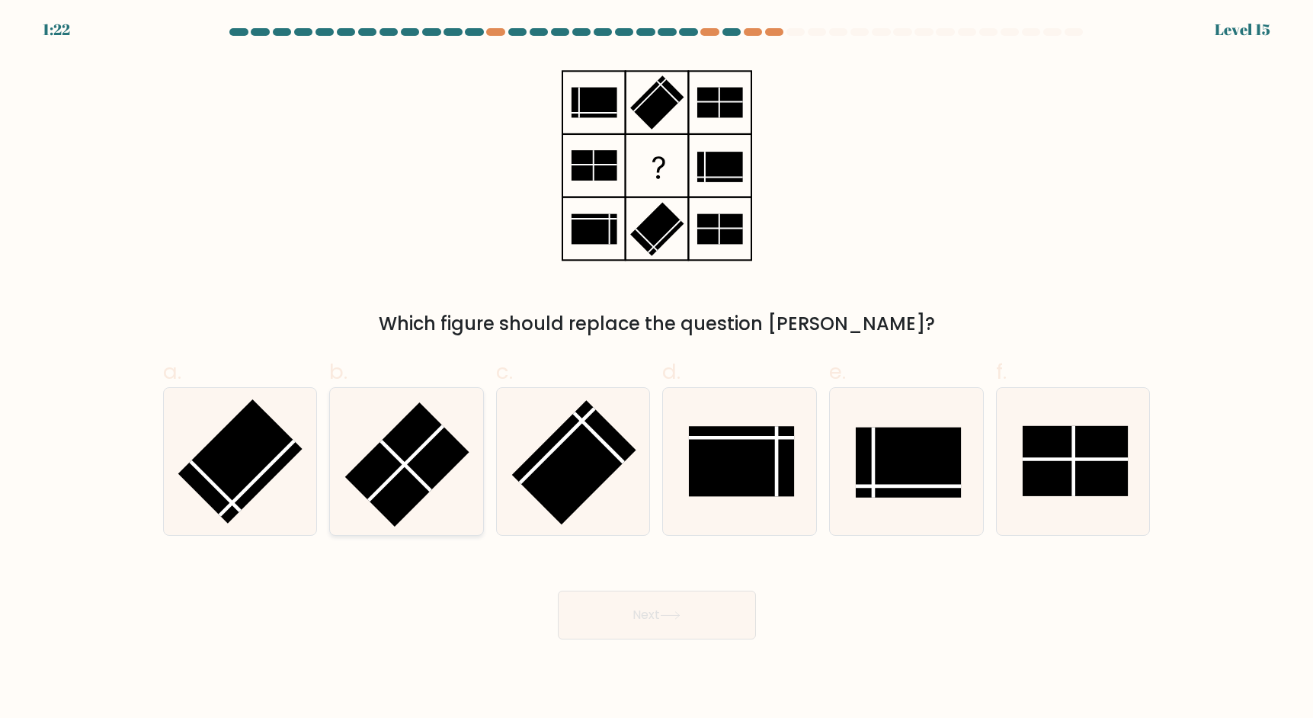
click at [394, 476] on line at bounding box center [406, 463] width 75 height 75
click at [657, 369] on input "b." at bounding box center [657, 364] width 1 height 10
radio input "true"
click at [584, 595] on button "Next" at bounding box center [657, 614] width 198 height 49
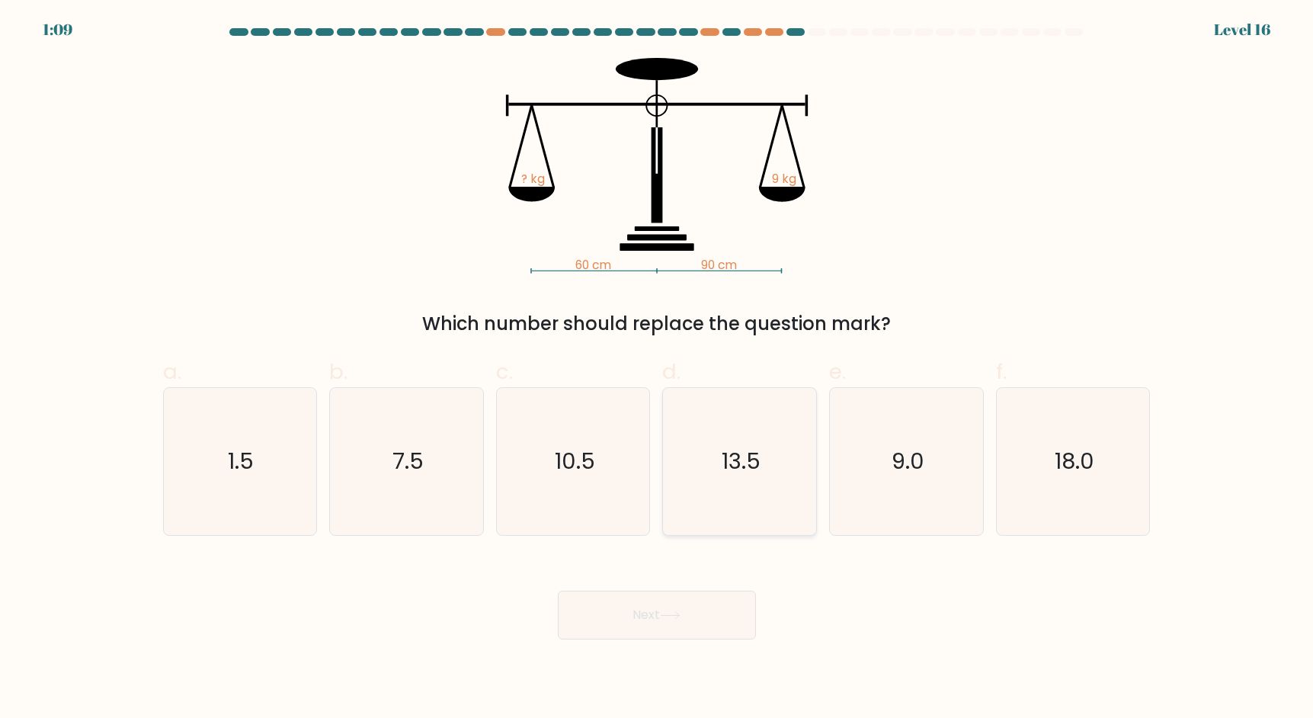
click at [774, 484] on icon "13.5" at bounding box center [739, 461] width 147 height 147
click at [657, 369] on input "d. 13.5" at bounding box center [657, 364] width 1 height 10
radio input "true"
click at [693, 610] on button "Next" at bounding box center [657, 614] width 198 height 49
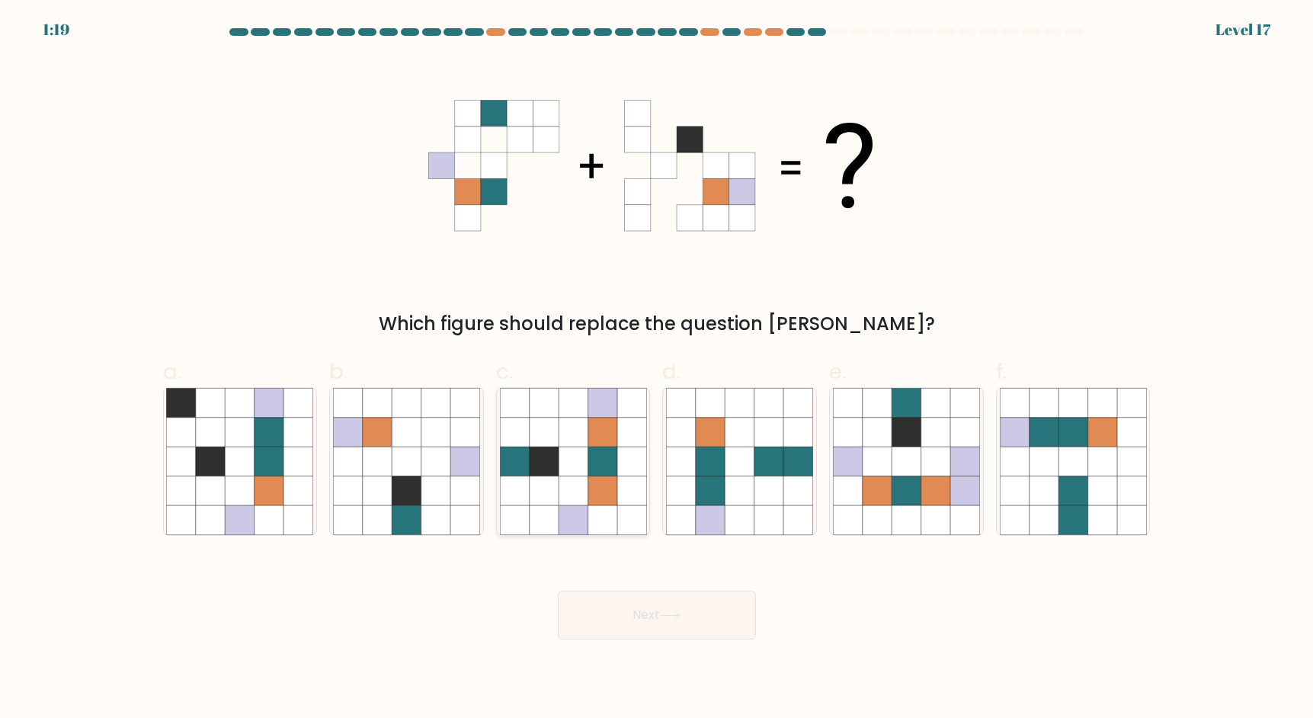
click at [600, 520] on icon at bounding box center [601, 519] width 29 height 29
click at [657, 369] on input "c." at bounding box center [657, 364] width 1 height 10
radio input "true"
click at [628, 608] on button "Next" at bounding box center [657, 614] width 198 height 49
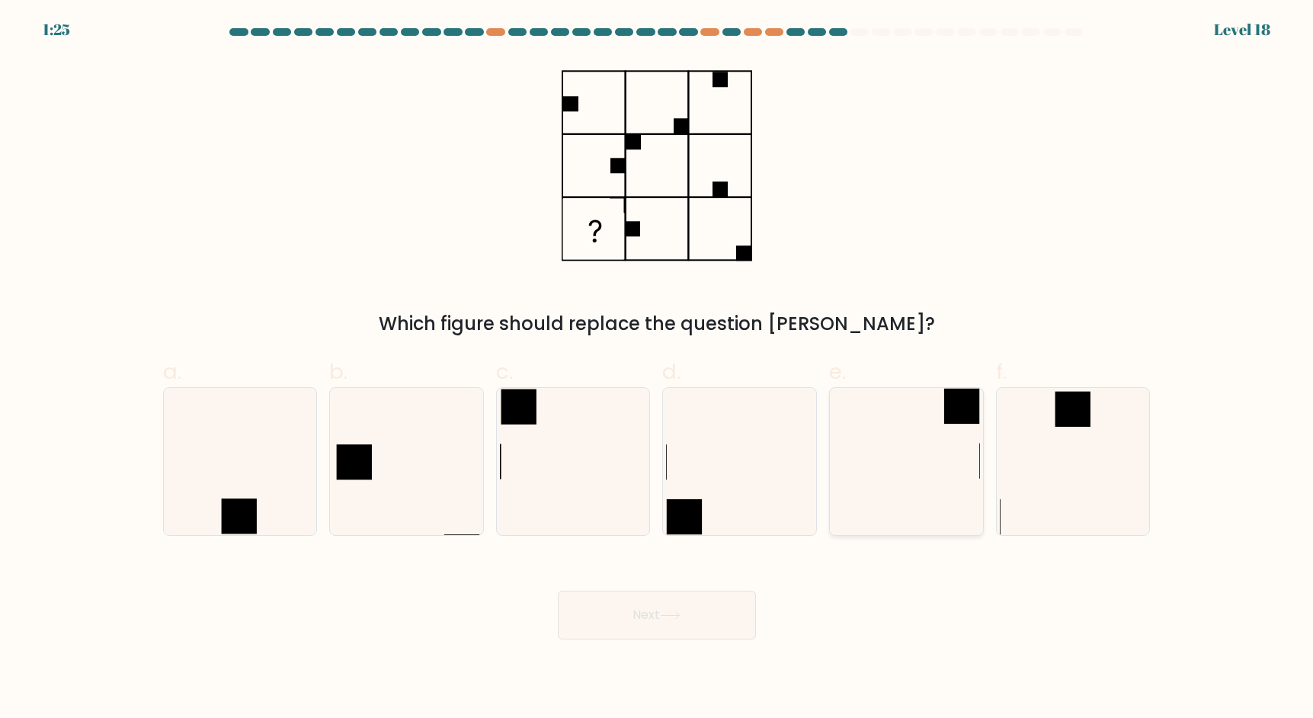
click at [914, 470] on icon at bounding box center [906, 461] width 147 height 147
click at [657, 369] on input "e." at bounding box center [657, 364] width 1 height 10
radio input "true"
click at [673, 619] on icon at bounding box center [670, 615] width 21 height 8
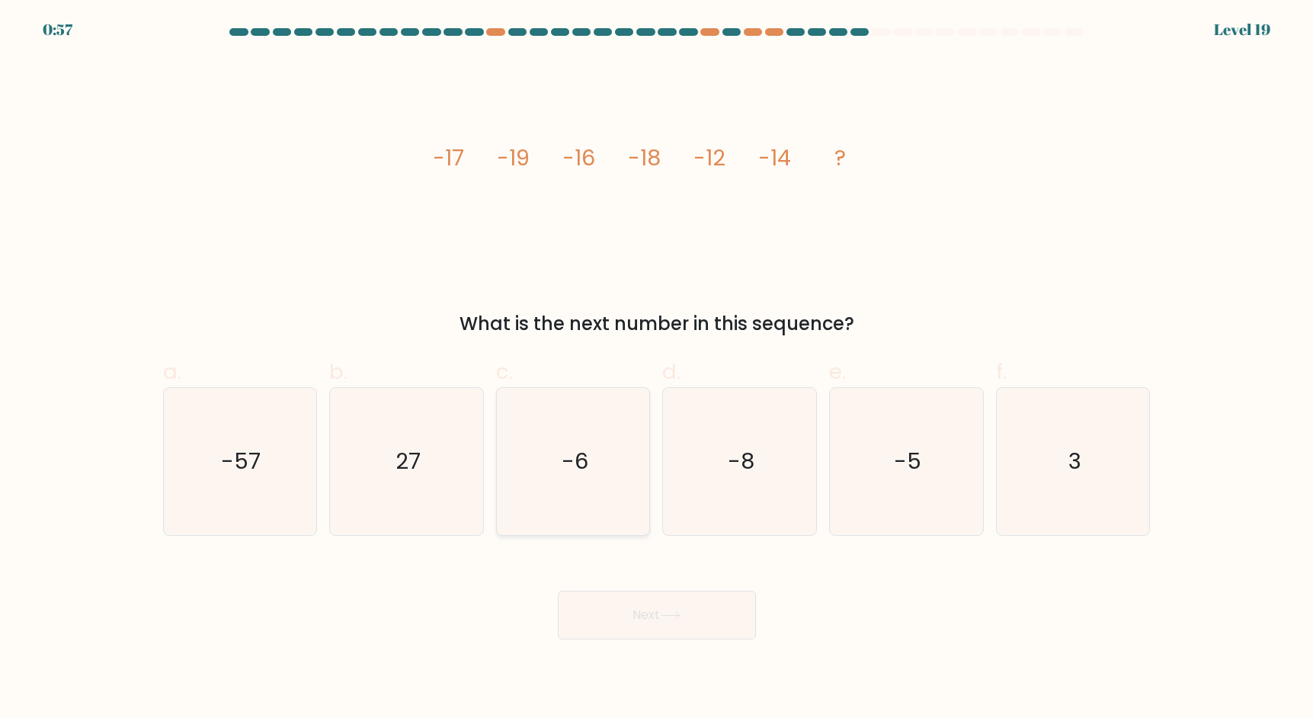
click at [570, 467] on text "-6" at bounding box center [574, 461] width 27 height 30
click at [657, 369] on input "c. -6" at bounding box center [657, 364] width 1 height 10
radio input "true"
click at [628, 612] on button "Next" at bounding box center [657, 614] width 198 height 49
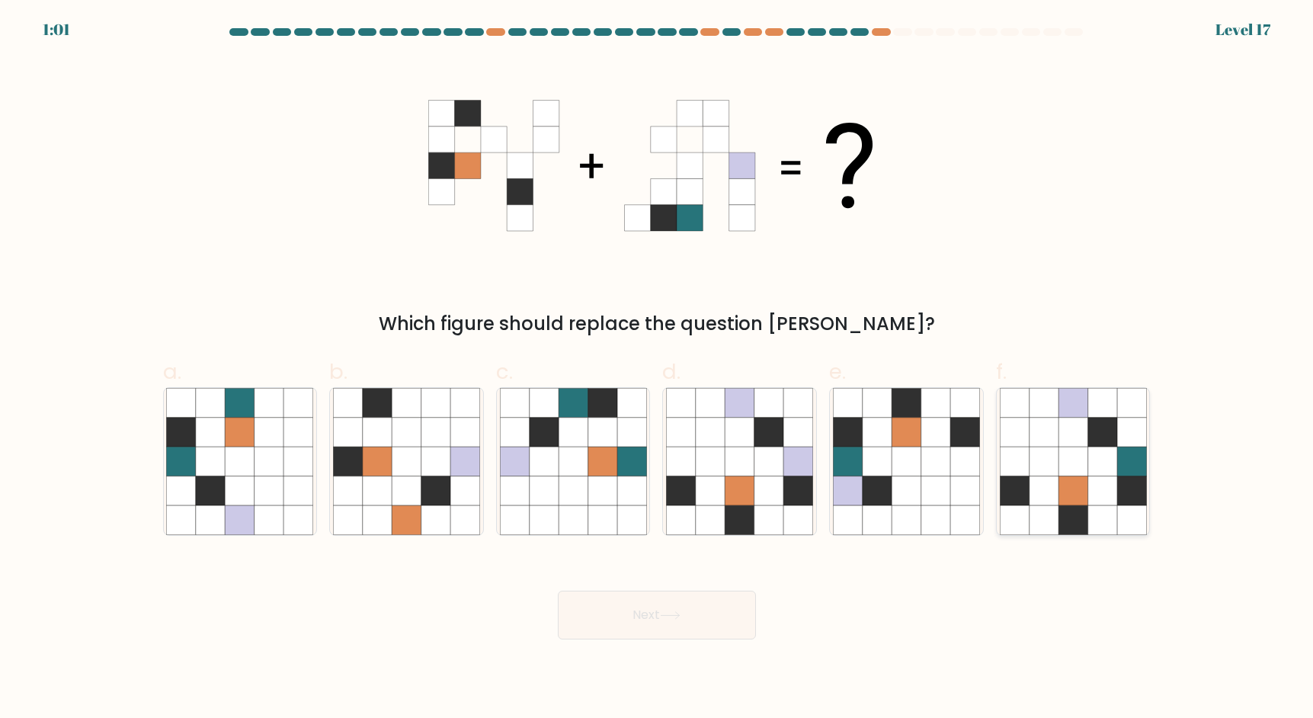
click at [1045, 451] on icon at bounding box center [1042, 460] width 29 height 29
click at [657, 369] on input "f." at bounding box center [657, 364] width 1 height 10
radio input "true"
click at [715, 617] on button "Next" at bounding box center [657, 614] width 198 height 49
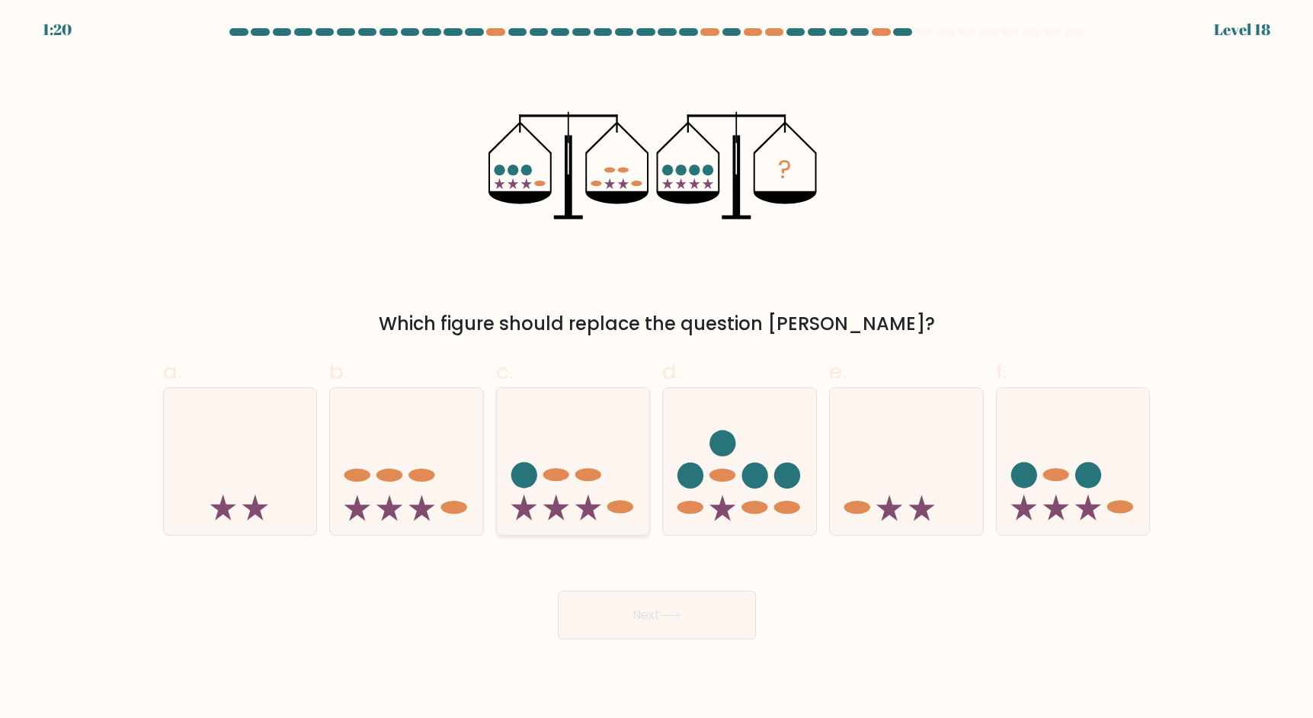
click at [604, 440] on icon at bounding box center [573, 461] width 153 height 126
click at [657, 369] on input "c." at bounding box center [657, 364] width 1 height 10
radio input "true"
click at [646, 616] on button "Next" at bounding box center [657, 614] width 198 height 49
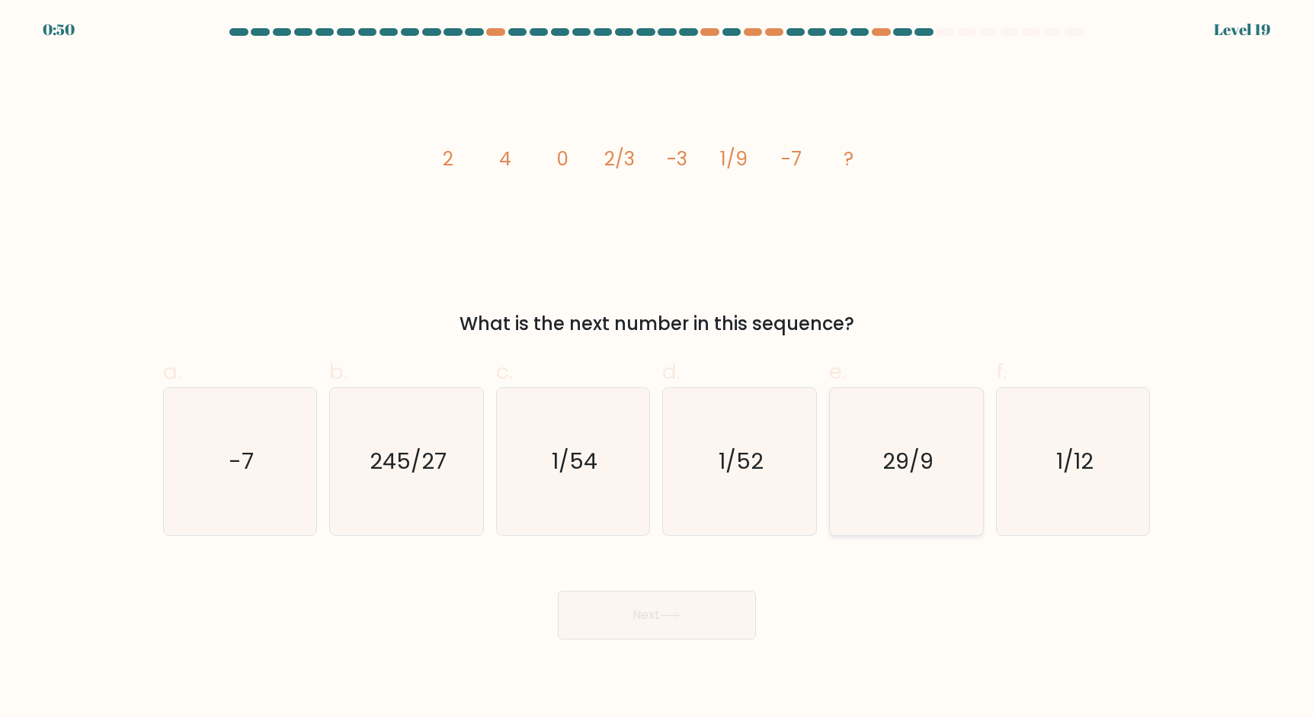
click at [884, 465] on text "29/9" at bounding box center [907, 461] width 51 height 30
click at [657, 369] on input "e. 29/9" at bounding box center [657, 364] width 1 height 10
radio input "true"
click at [483, 494] on div "245/27" at bounding box center [406, 461] width 155 height 149
click at [657, 369] on input "b. 245/27" at bounding box center [657, 364] width 1 height 10
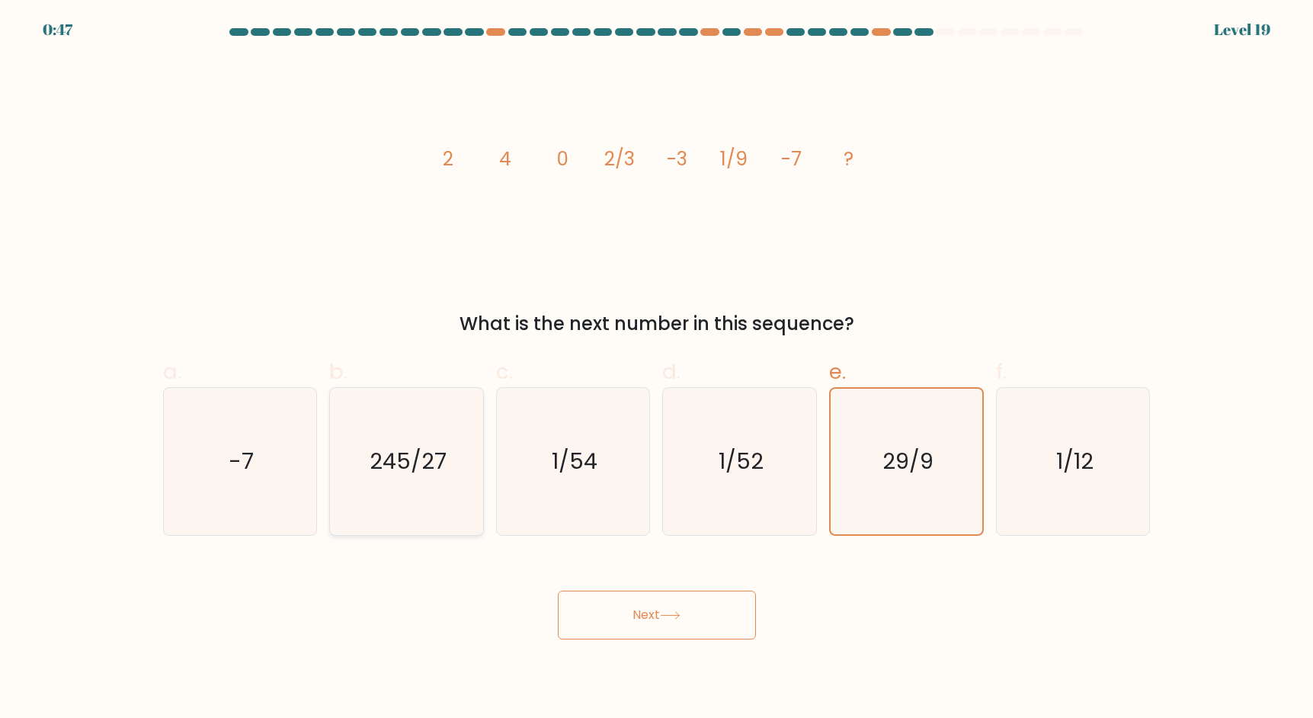
radio input "true"
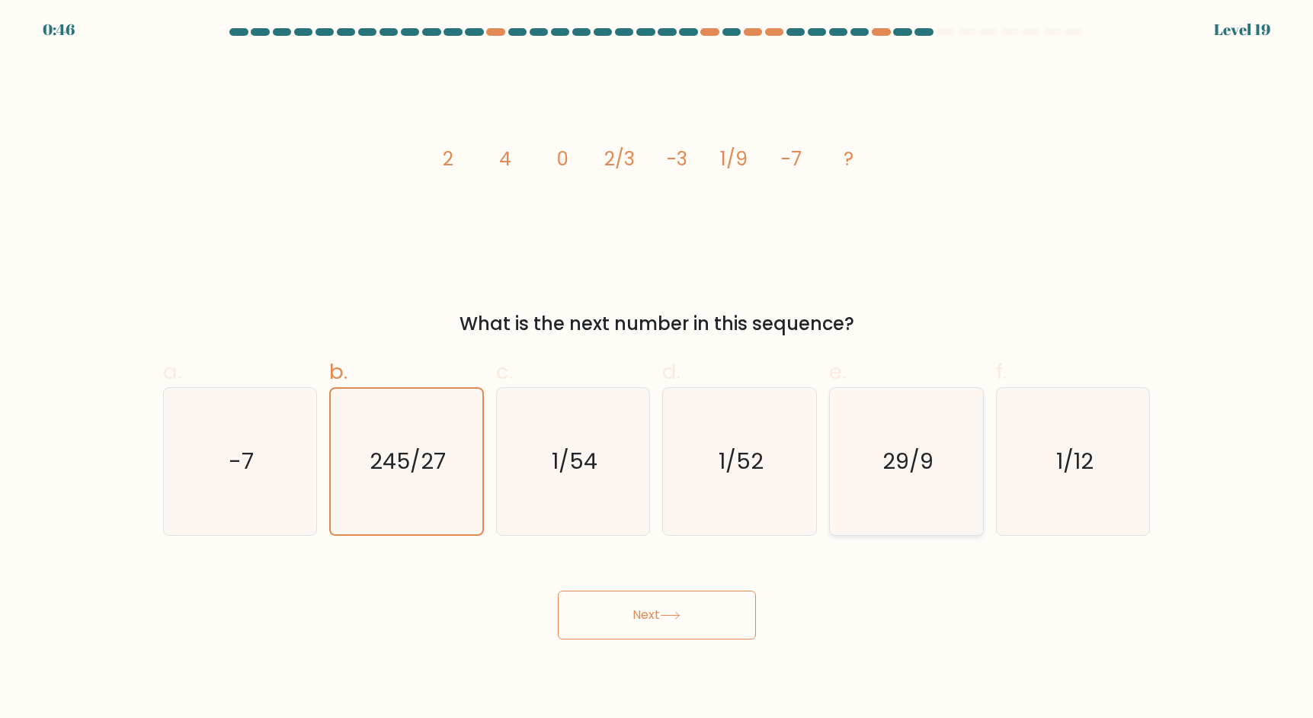
click at [849, 503] on icon "29/9" at bounding box center [906, 461] width 147 height 147
click at [657, 369] on input "e. 29/9" at bounding box center [657, 364] width 1 height 10
radio input "true"
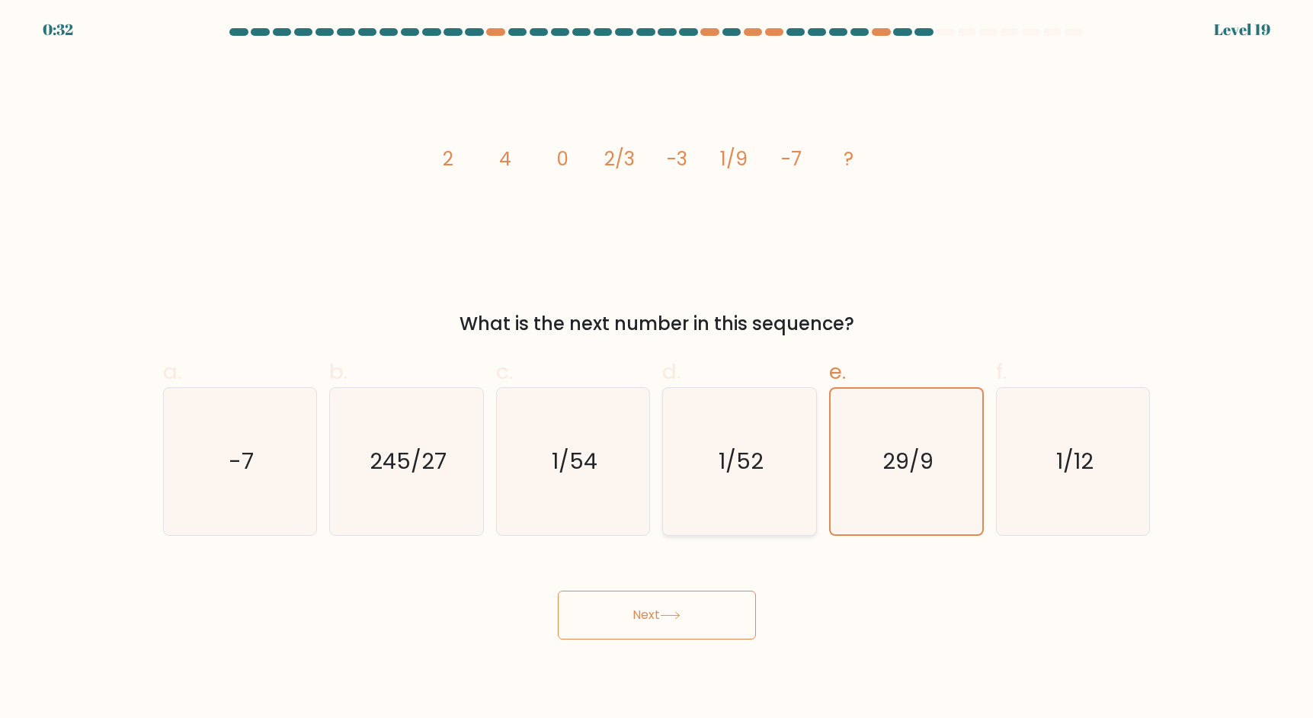
click at [785, 483] on icon "1/52" at bounding box center [739, 461] width 147 height 147
click at [657, 369] on input "d. 1/52" at bounding box center [657, 364] width 1 height 10
radio input "true"
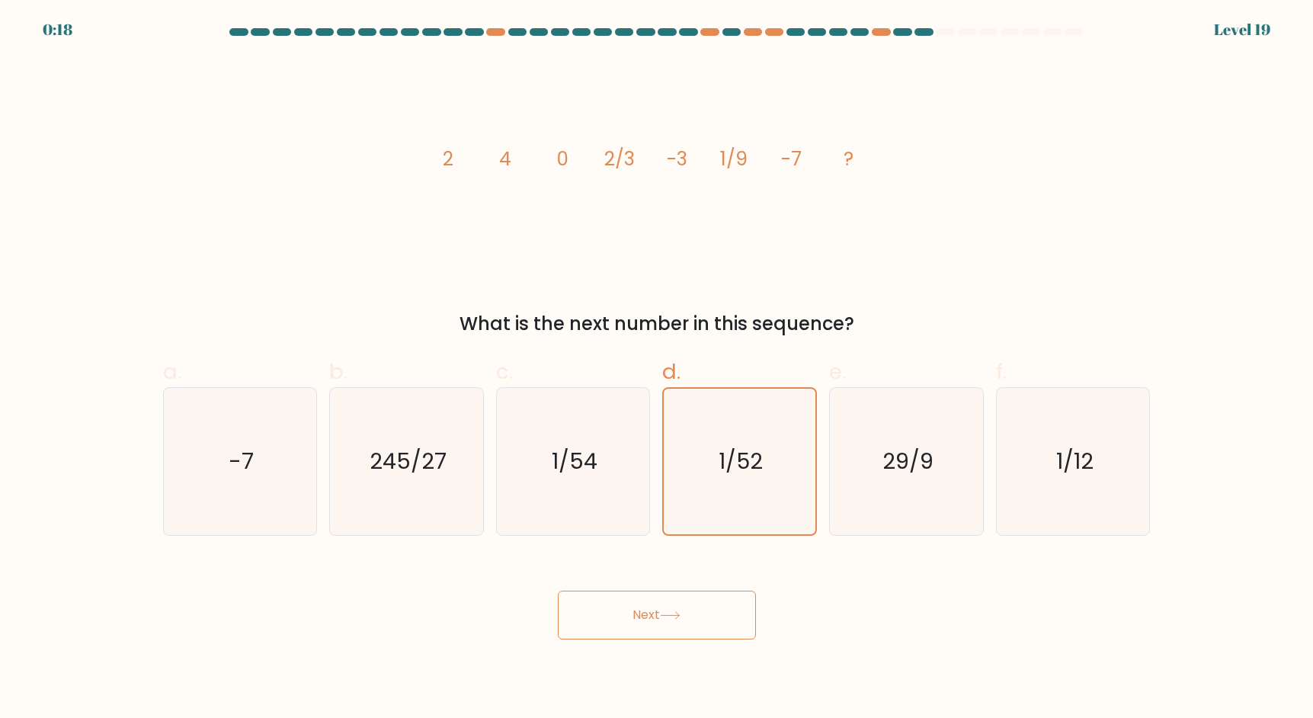
click at [647, 609] on button "Next" at bounding box center [657, 614] width 198 height 49
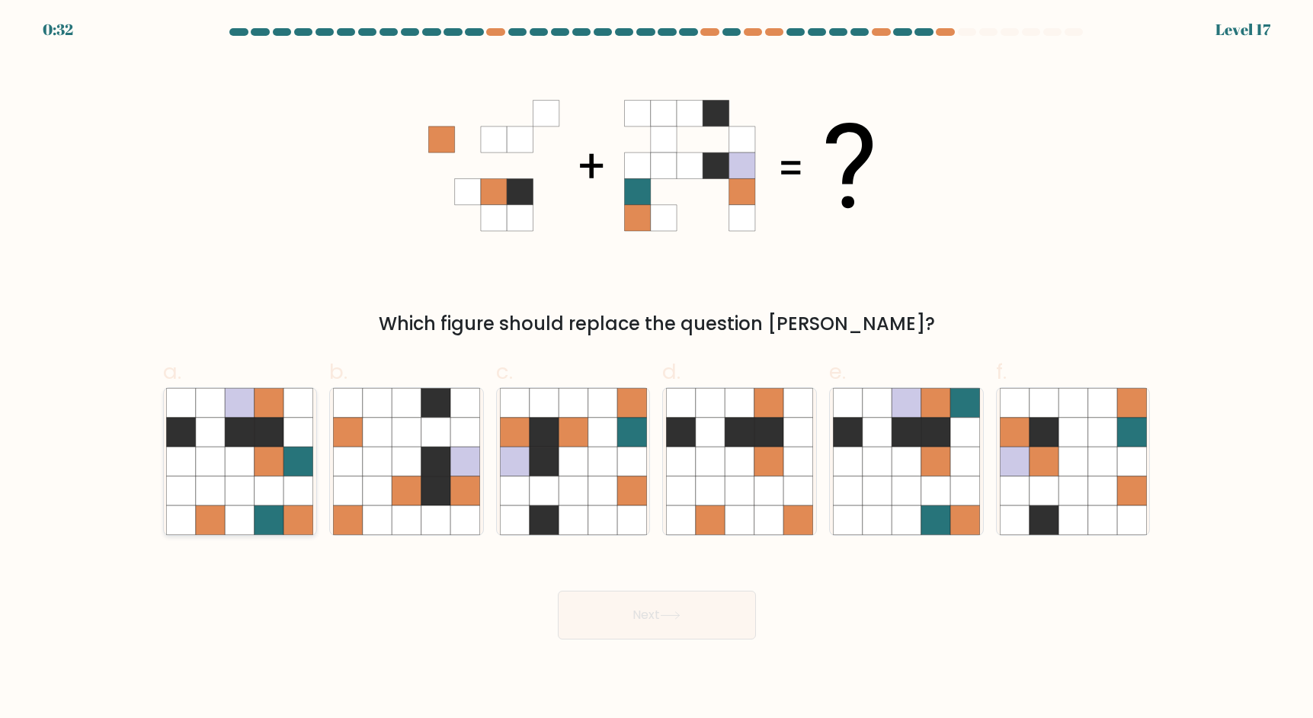
click at [303, 518] on icon at bounding box center [297, 519] width 29 height 29
click at [657, 369] on input "a." at bounding box center [657, 364] width 1 height 10
radio input "true"
click at [647, 622] on button "Next" at bounding box center [657, 614] width 198 height 49
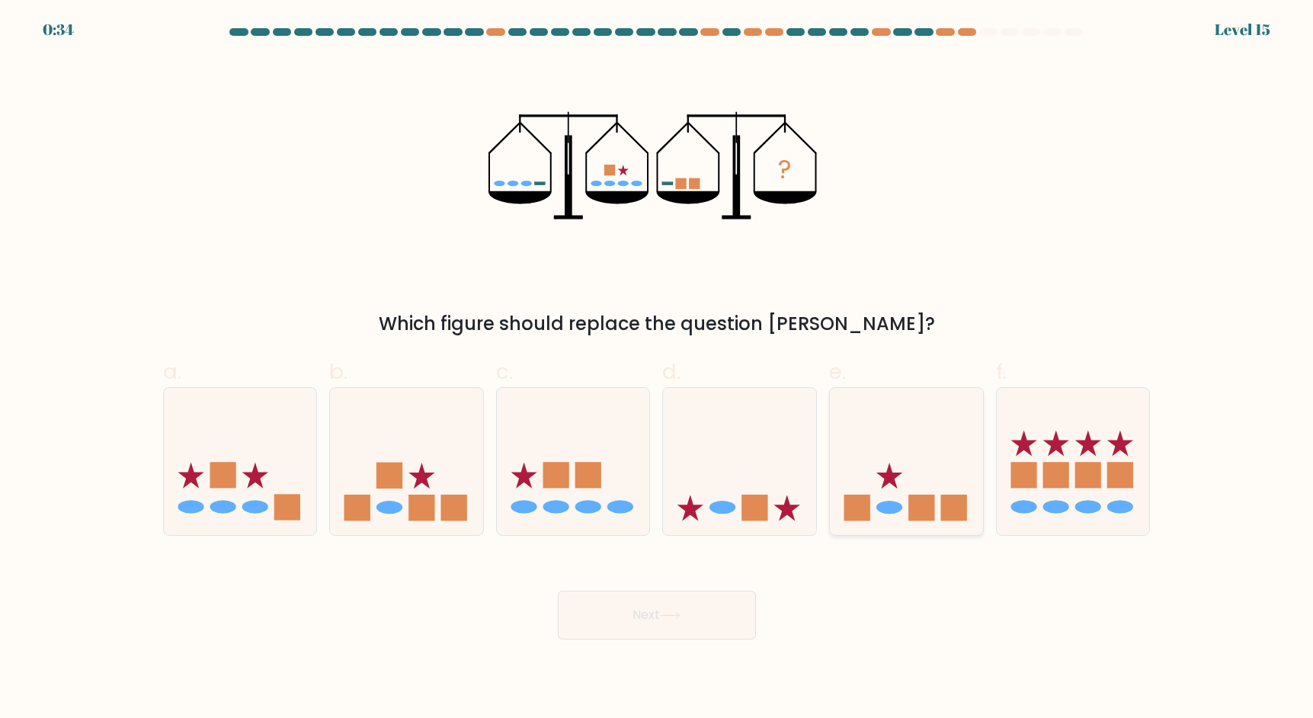
click at [902, 474] on icon at bounding box center [906, 461] width 153 height 126
click at [657, 369] on input "e." at bounding box center [657, 364] width 1 height 10
radio input "true"
click at [722, 600] on button "Next" at bounding box center [657, 614] width 198 height 49
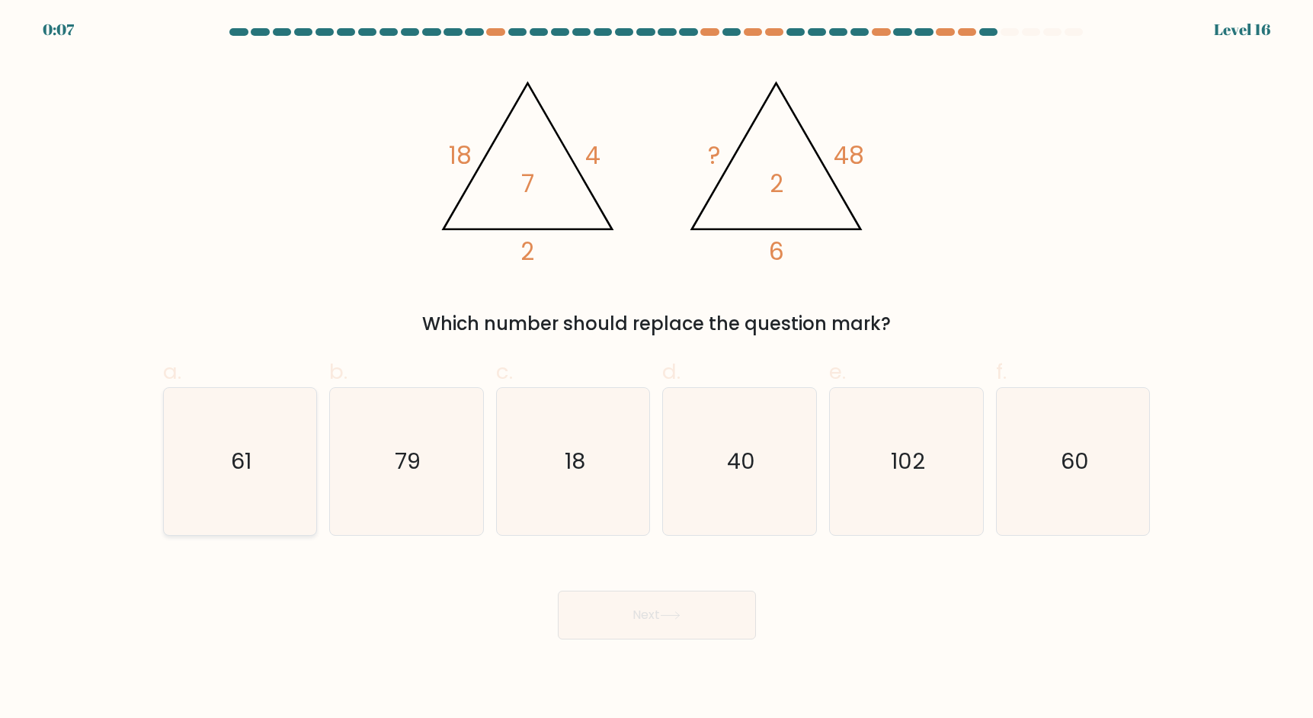
click at [268, 441] on icon "61" at bounding box center [239, 461] width 147 height 147
click at [657, 369] on input "a. 61" at bounding box center [657, 364] width 1 height 10
radio input "true"
click at [616, 619] on button "Next" at bounding box center [657, 614] width 198 height 49
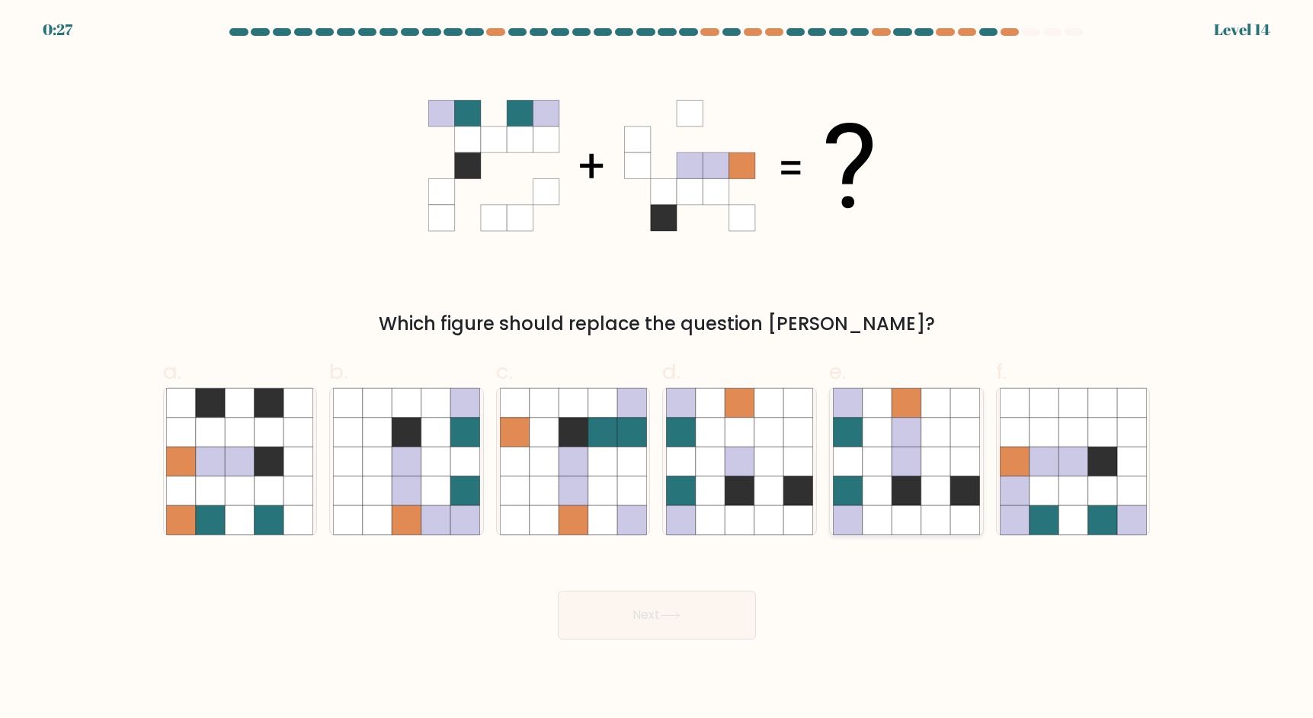
click at [921, 494] on icon at bounding box center [935, 490] width 29 height 29
click at [657, 369] on input "e." at bounding box center [657, 364] width 1 height 10
radio input "true"
click at [689, 622] on button "Next" at bounding box center [657, 614] width 198 height 49
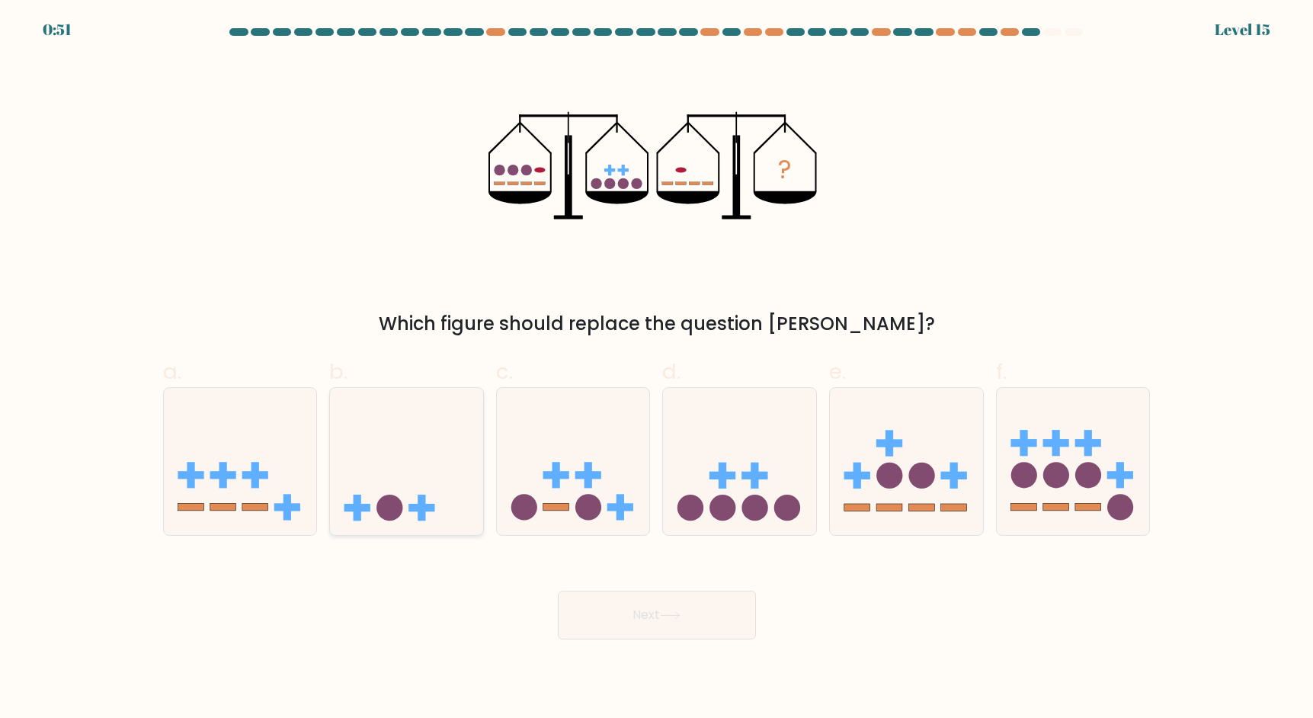
click at [417, 487] on icon at bounding box center [406, 461] width 153 height 126
click at [657, 369] on input "b." at bounding box center [657, 364] width 1 height 10
radio input "true"
click at [633, 619] on button "Next" at bounding box center [657, 614] width 198 height 49
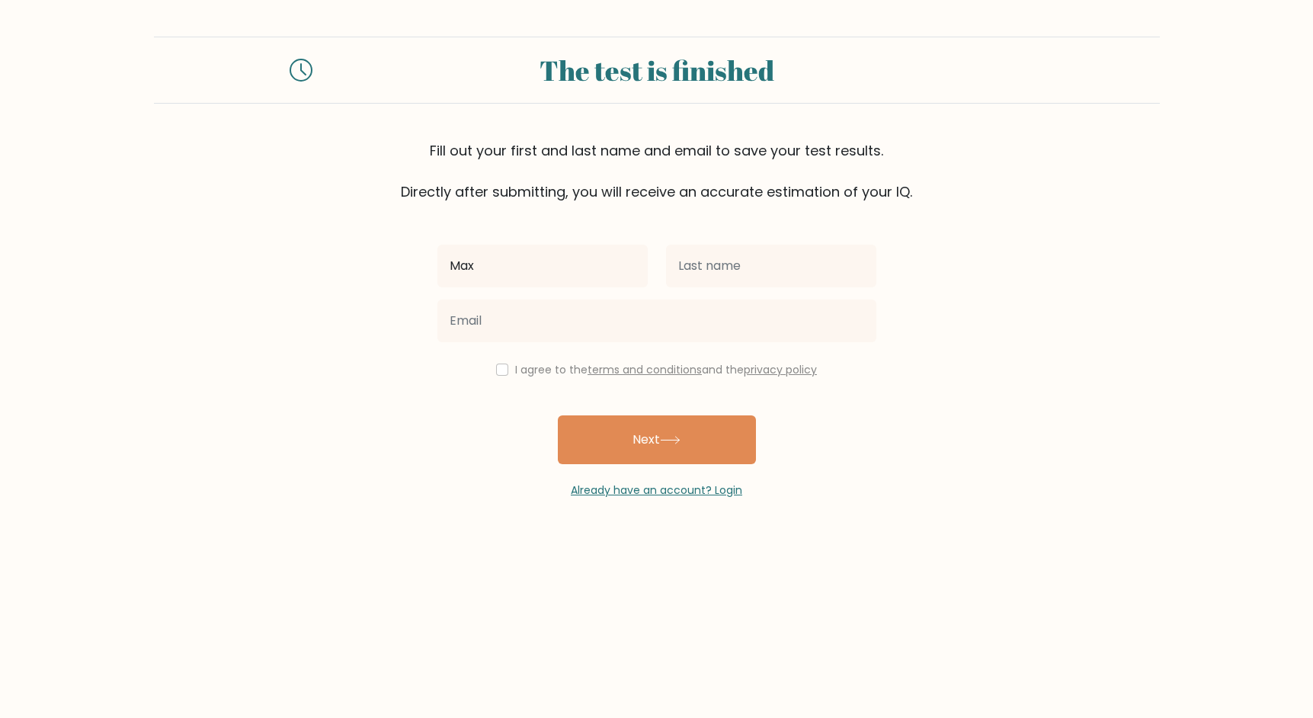
type input "Max"
click at [809, 248] on input "text" at bounding box center [771, 266] width 210 height 43
type input "Zhu"
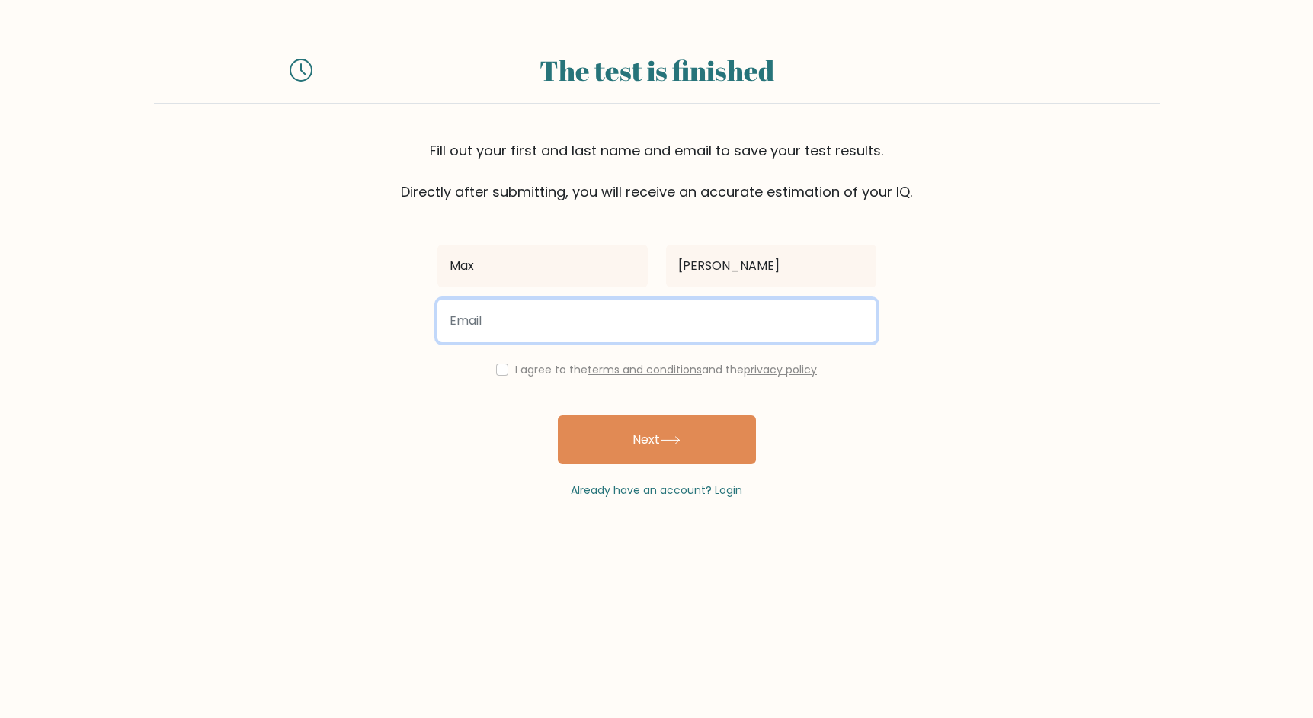
click at [654, 336] on input "email" at bounding box center [656, 320] width 439 height 43
type input "mzabcde@gmail.com"
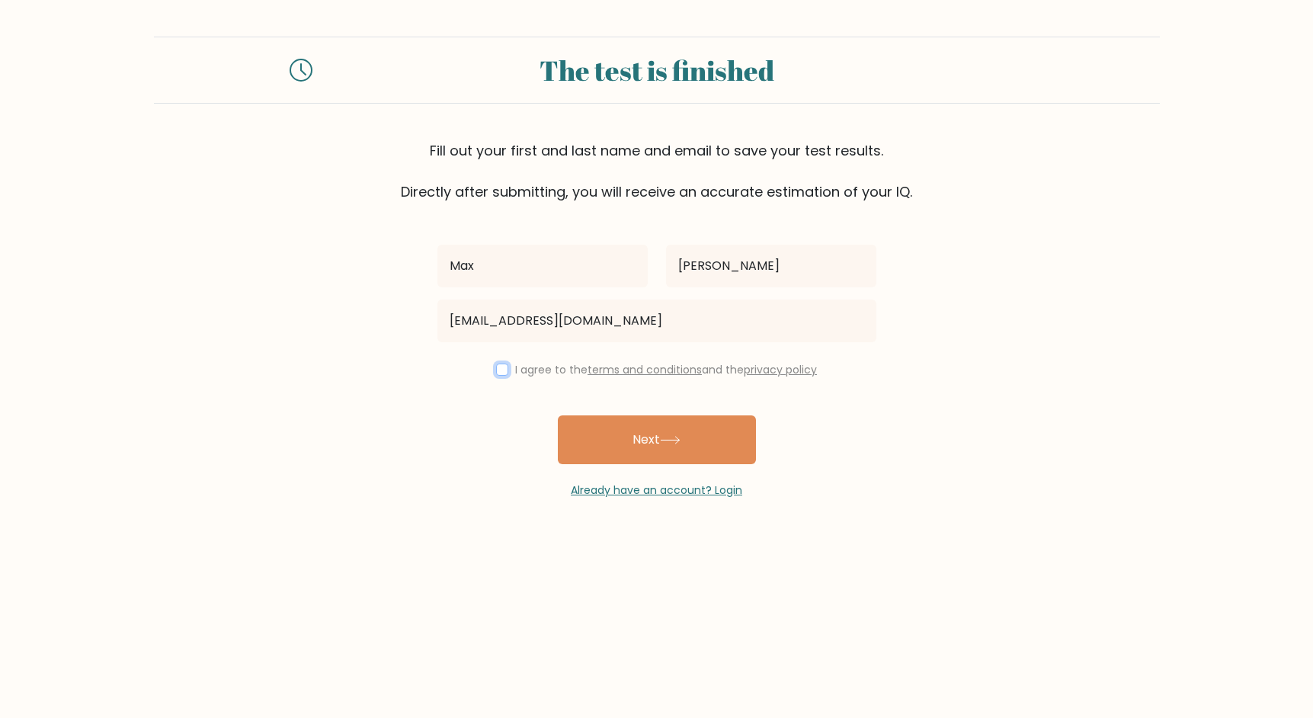
click at [503, 370] on input "checkbox" at bounding box center [502, 369] width 12 height 12
checkbox input "true"
click at [616, 440] on button "Next" at bounding box center [657, 439] width 198 height 49
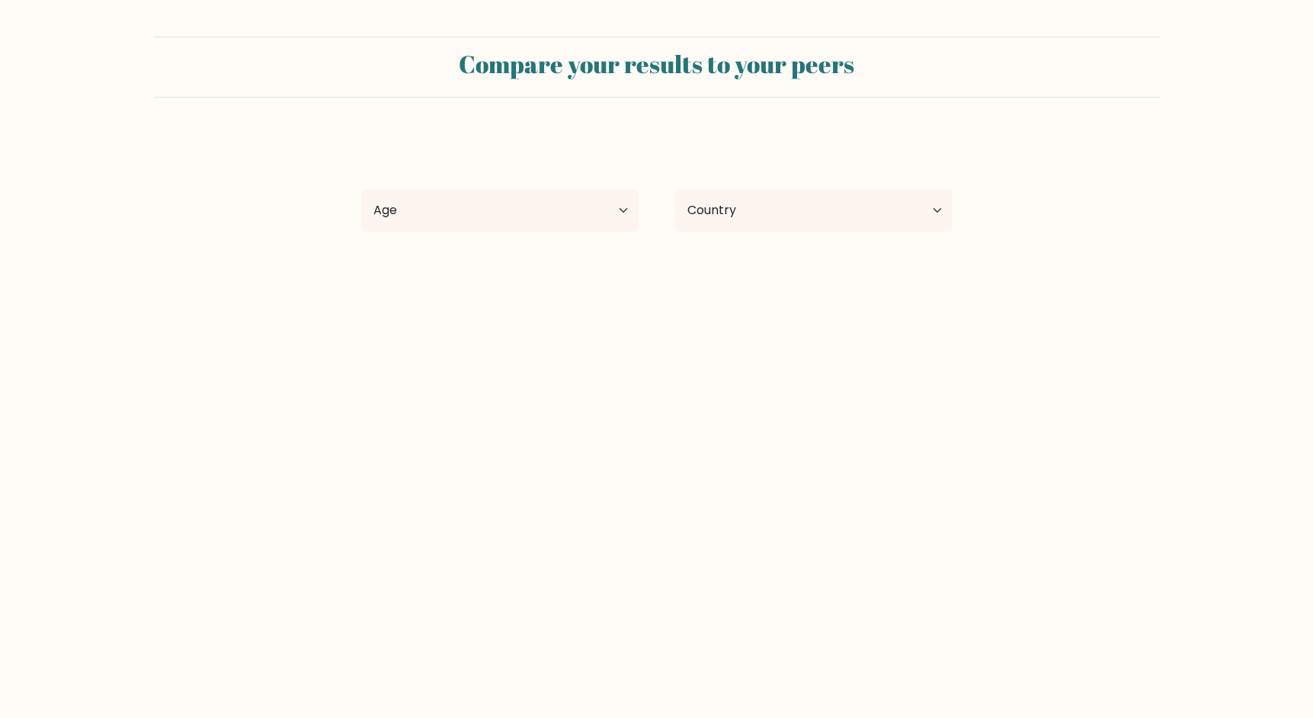
select select "US"
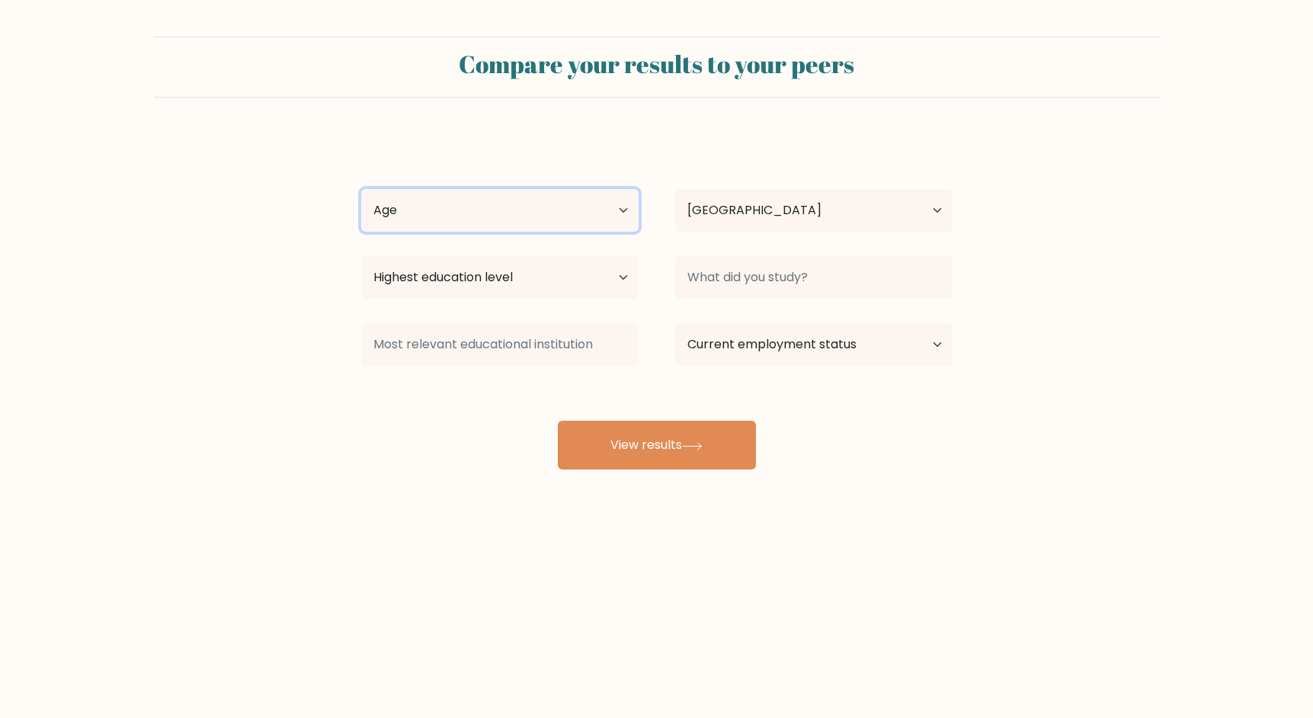
click at [631, 217] on select "Age Under [DEMOGRAPHIC_DATA] [DEMOGRAPHIC_DATA] [DEMOGRAPHIC_DATA] [DEMOGRAPHIC…" at bounding box center [499, 210] width 277 height 43
select select "18_24"
click at [361, 189] on select "Age Under [DEMOGRAPHIC_DATA] [DEMOGRAPHIC_DATA] [DEMOGRAPHIC_DATA] [DEMOGRAPHIC…" at bounding box center [499, 210] width 277 height 43
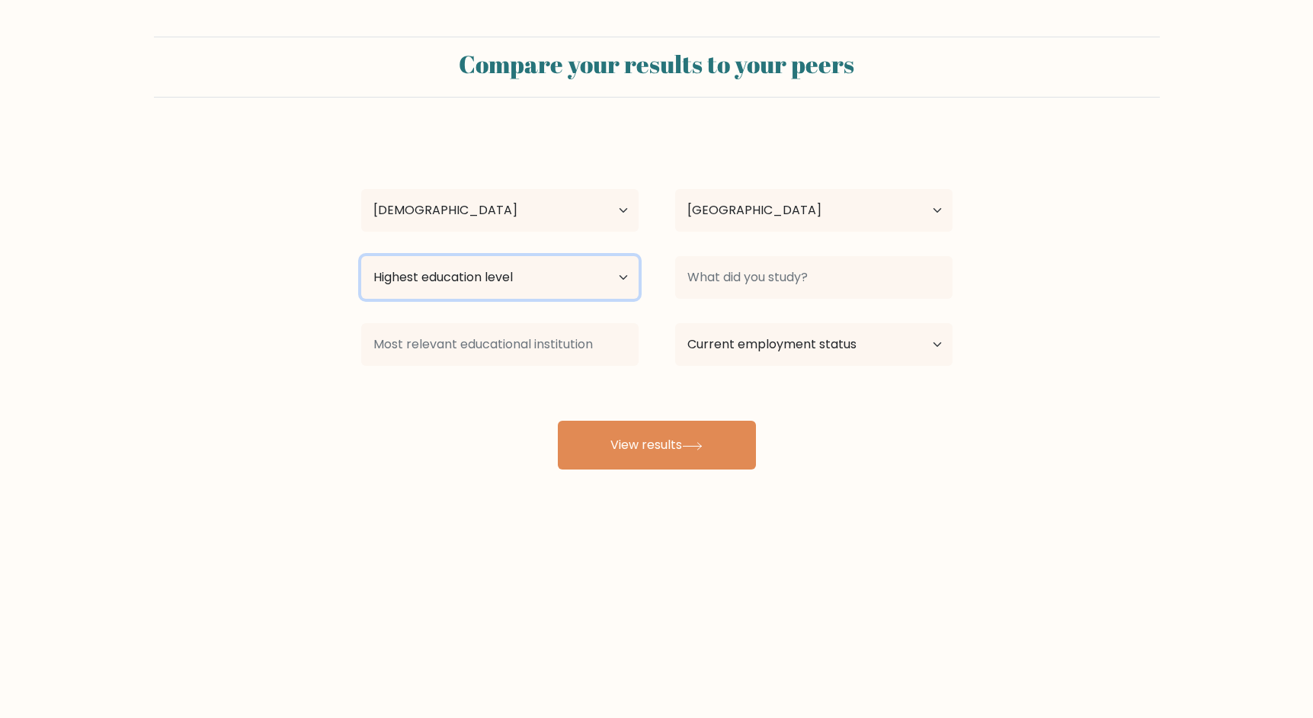
click at [617, 282] on select "Highest education level No schooling Primary Lower Secondary Upper Secondary Oc…" at bounding box center [499, 277] width 277 height 43
click at [609, 283] on select "Highest education level No schooling Primary Lower Secondary Upper Secondary Oc…" at bounding box center [499, 277] width 277 height 43
click at [361, 256] on select "Highest education level No schooling Primary Lower Secondary Upper Secondary Oc…" at bounding box center [499, 277] width 277 height 43
click at [612, 294] on select "Highest education level No schooling Primary Lower Secondary Upper Secondary Oc…" at bounding box center [499, 277] width 277 height 43
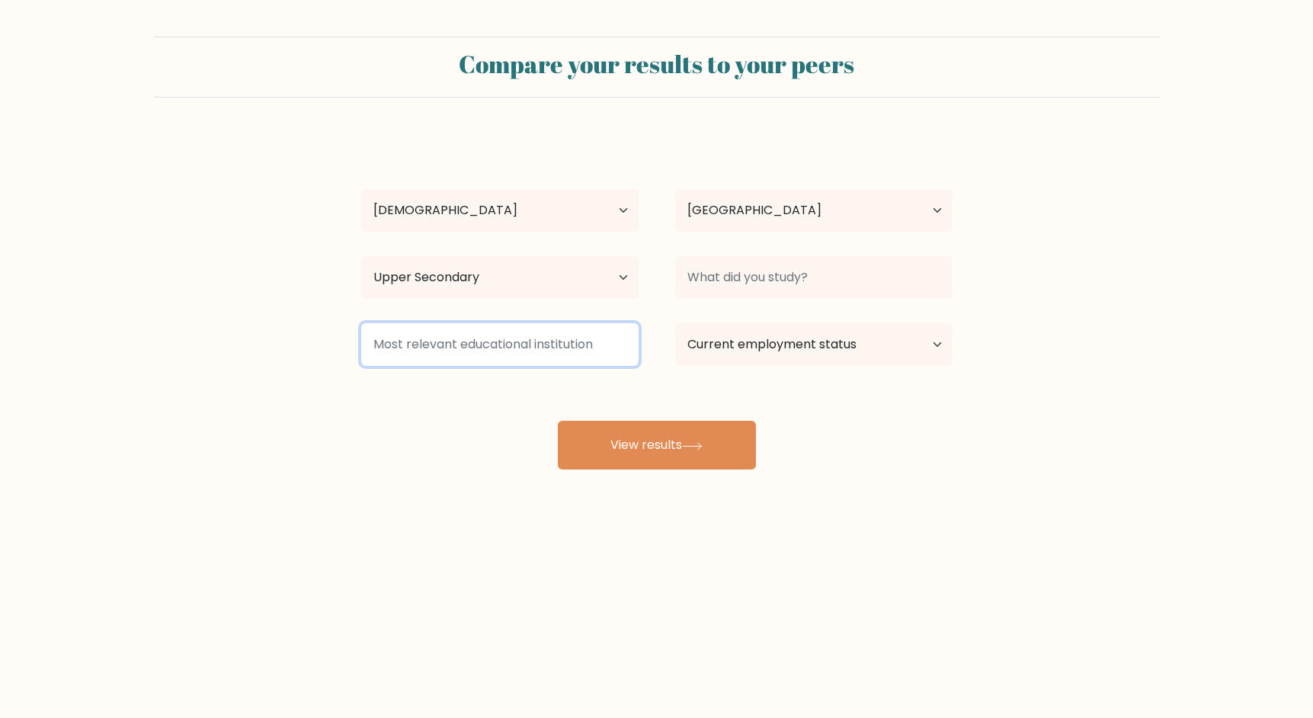
click at [615, 341] on input at bounding box center [499, 344] width 277 height 43
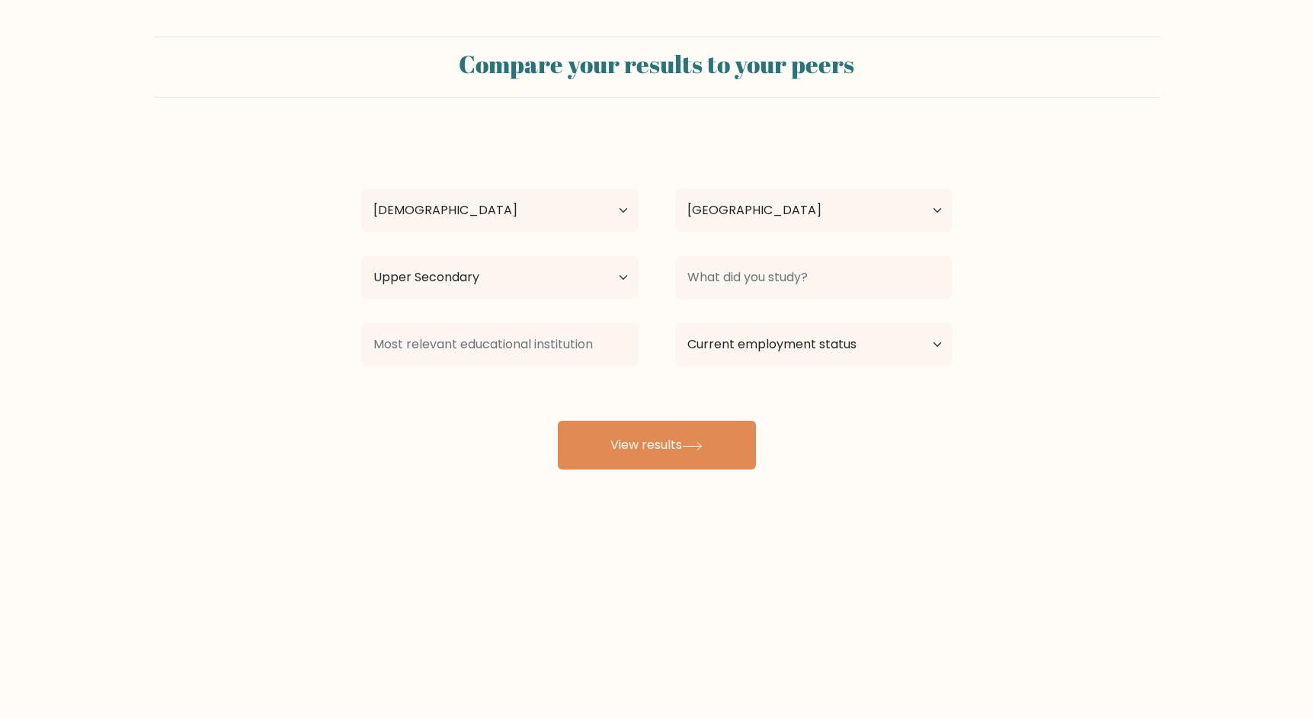
click at [660, 392] on div "[PERSON_NAME] Age Under [DEMOGRAPHIC_DATA] [DEMOGRAPHIC_DATA] [DEMOGRAPHIC_DATA…" at bounding box center [656, 301] width 609 height 335
click at [625, 285] on select "Highest education level No schooling Primary Lower Secondary Upper Secondary Oc…" at bounding box center [499, 277] width 277 height 43
select select "bachelors_degree"
click at [361, 256] on select "Highest education level No schooling Primary Lower Secondary Upper Secondary Oc…" at bounding box center [499, 277] width 277 height 43
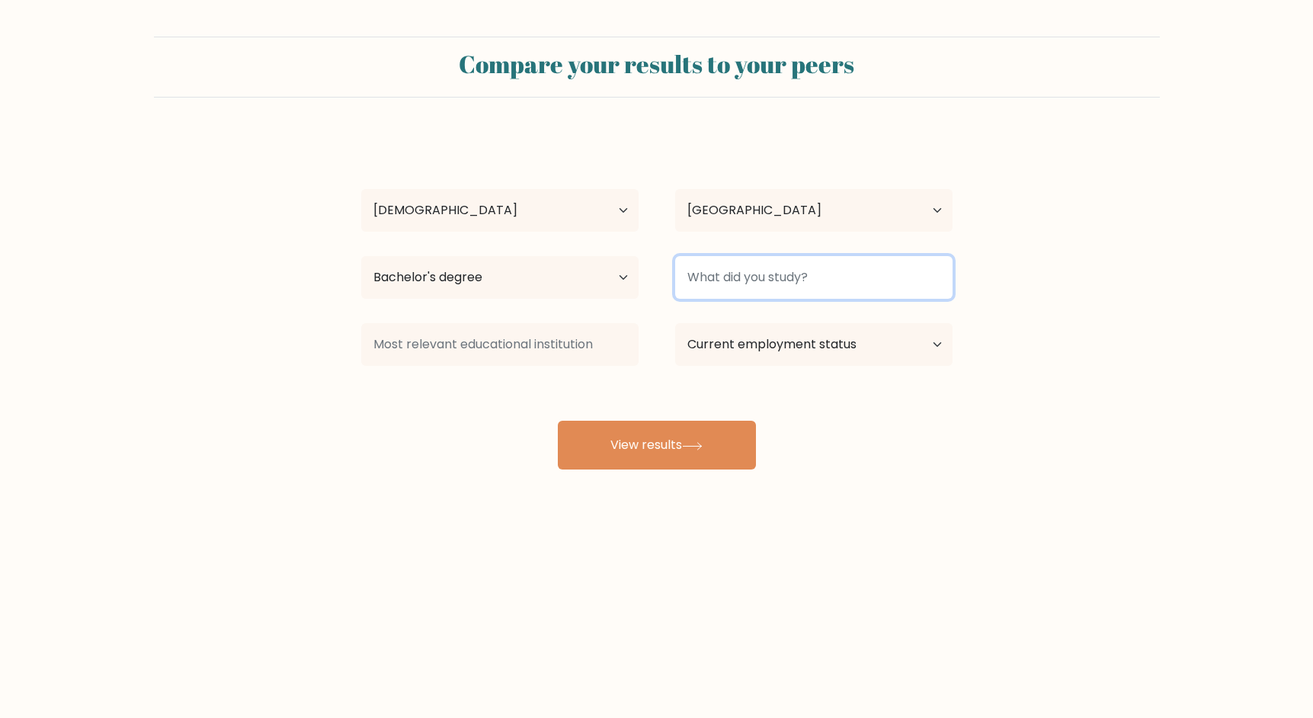
click at [736, 286] on input at bounding box center [813, 277] width 277 height 43
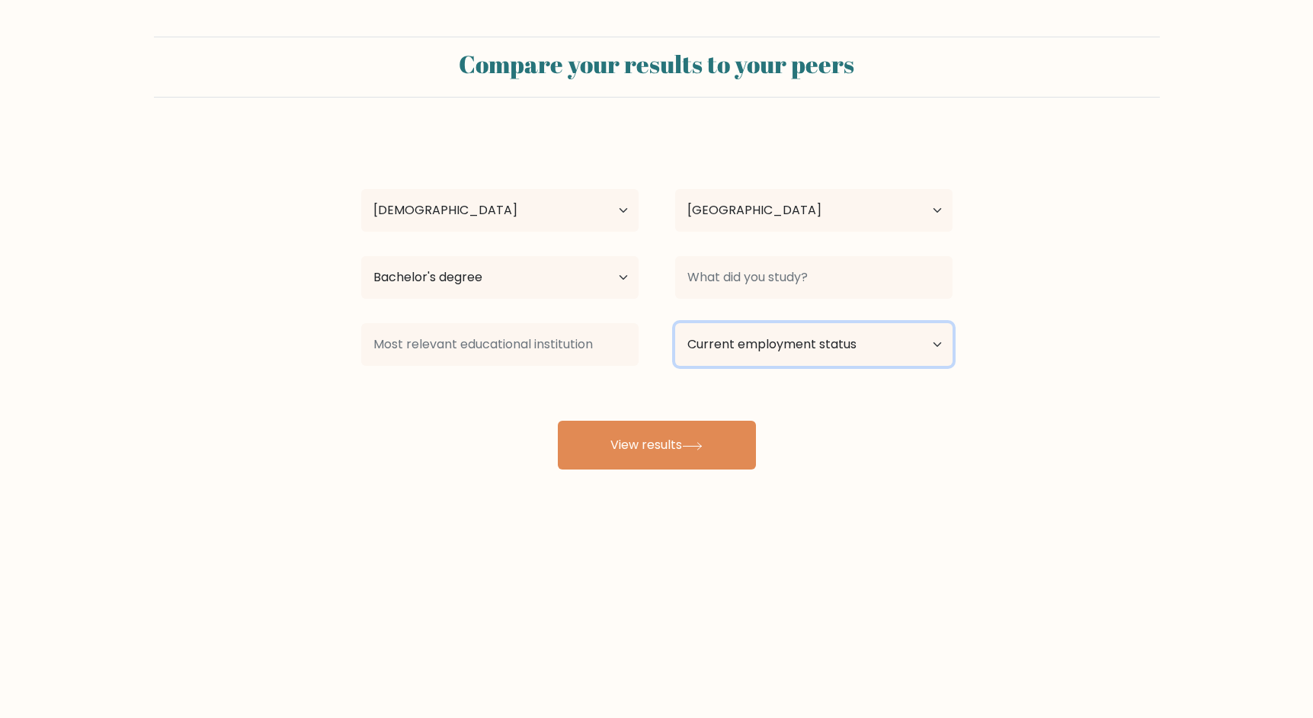
click at [831, 344] on select "Current employment status Employed Student Retired Other / prefer not to answer" at bounding box center [813, 344] width 277 height 43
select select "student"
click at [675, 323] on select "Current employment status Employed Student Retired Other / prefer not to answer" at bounding box center [813, 344] width 277 height 43
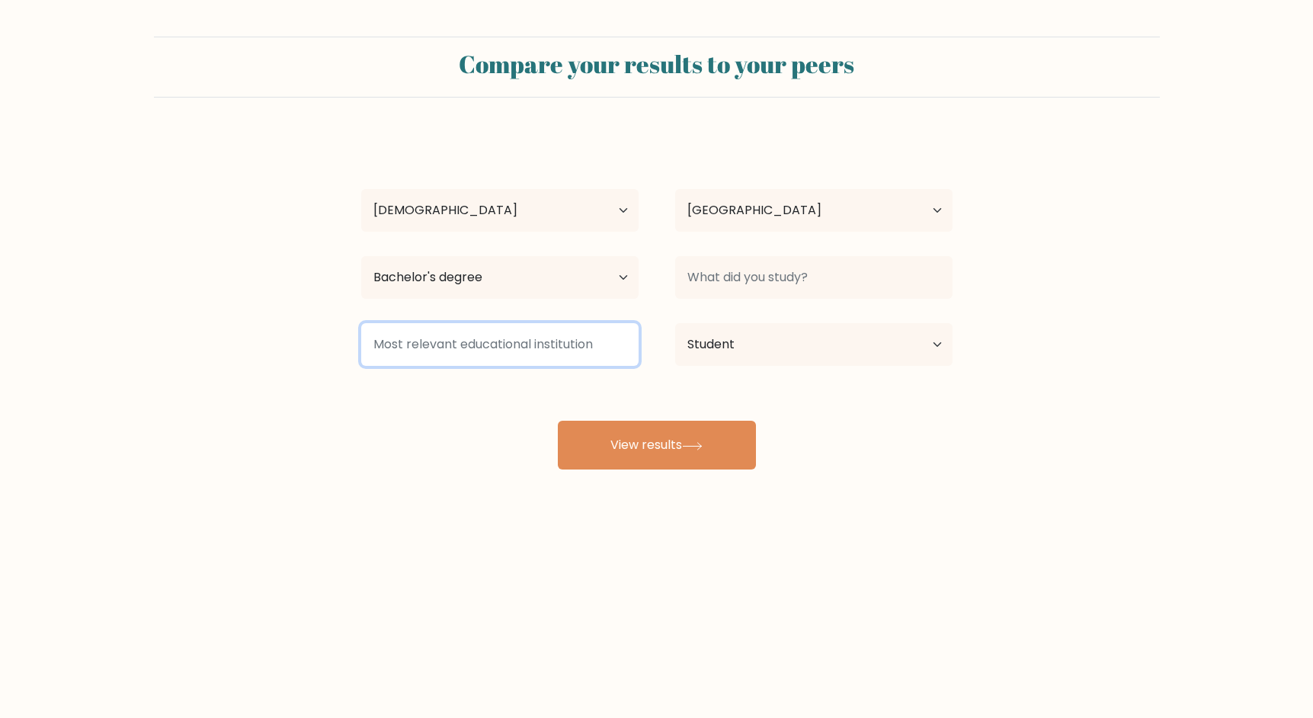
click at [609, 350] on input at bounding box center [499, 344] width 277 height 43
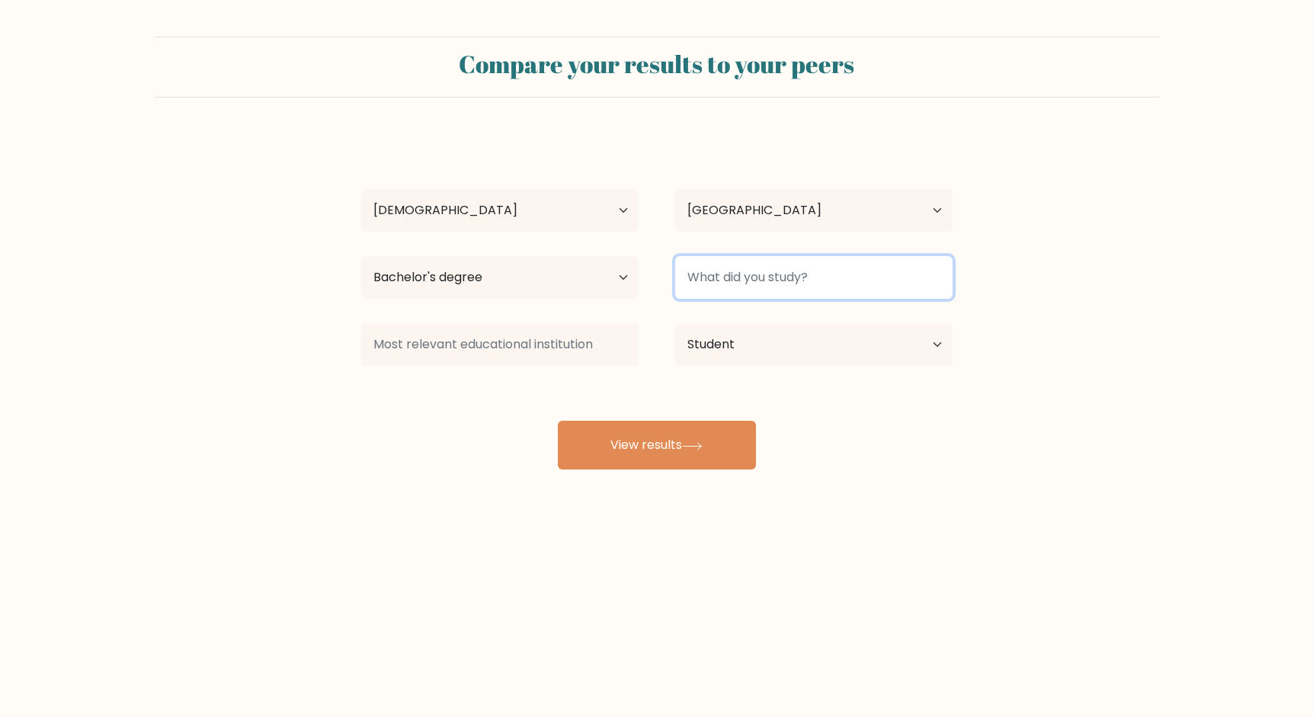
click at [725, 297] on input at bounding box center [813, 277] width 277 height 43
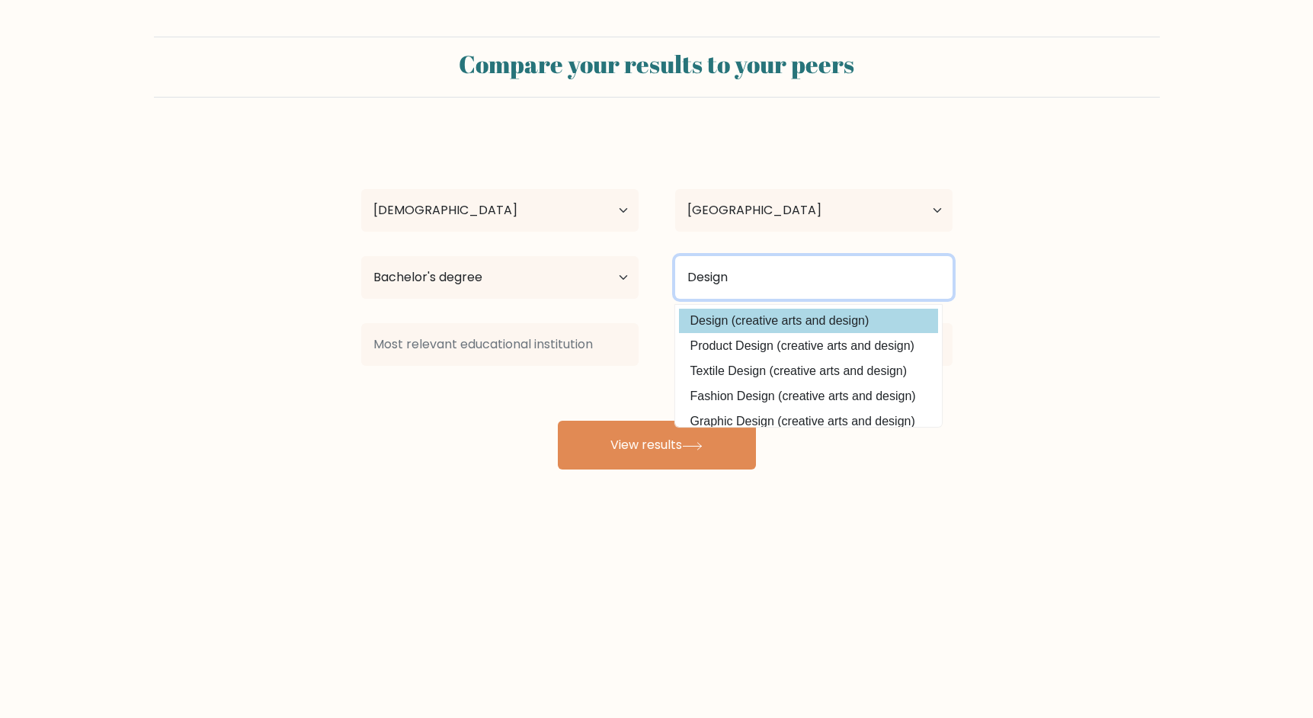
type input "Design"
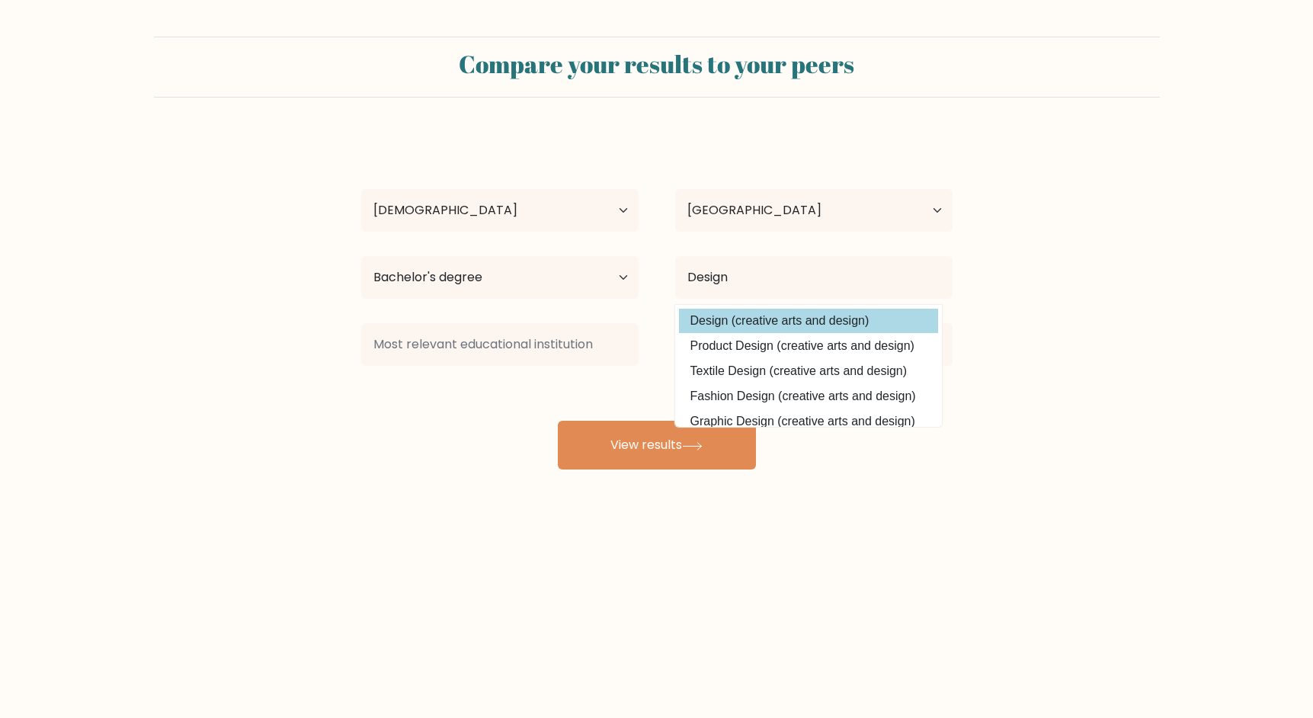
click at [732, 324] on div "[PERSON_NAME] Age Under [DEMOGRAPHIC_DATA] [DEMOGRAPHIC_DATA] [DEMOGRAPHIC_DATA…" at bounding box center [656, 301] width 609 height 335
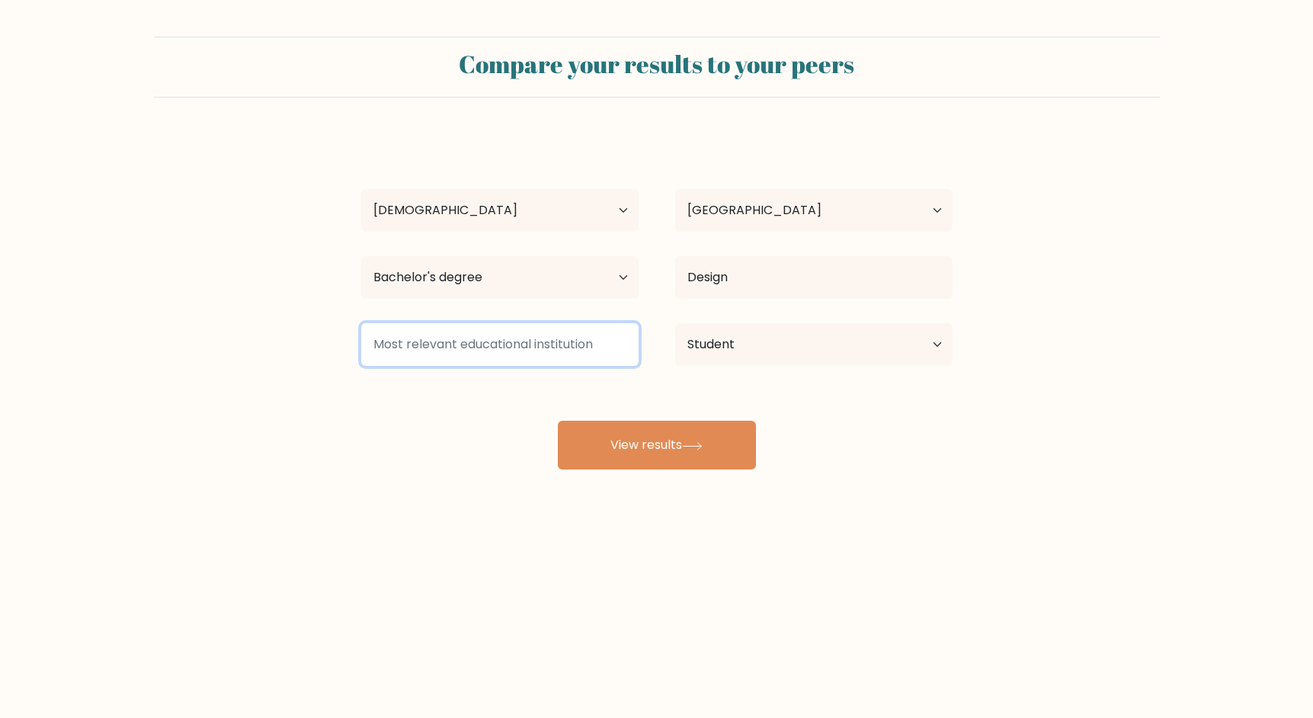
click at [618, 357] on input at bounding box center [499, 344] width 277 height 43
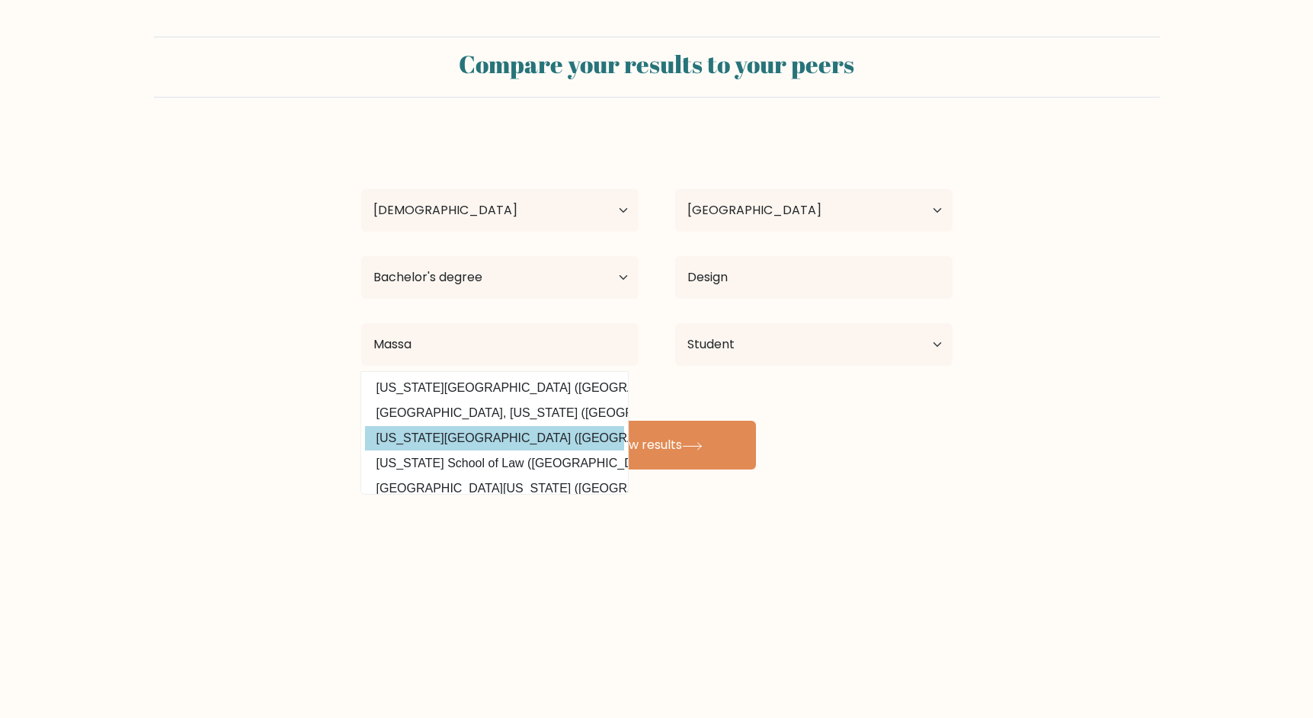
click at [583, 440] on option "[US_STATE][GEOGRAPHIC_DATA] ([GEOGRAPHIC_DATA])" at bounding box center [494, 438] width 259 height 24
type input "[US_STATE][GEOGRAPHIC_DATA]"
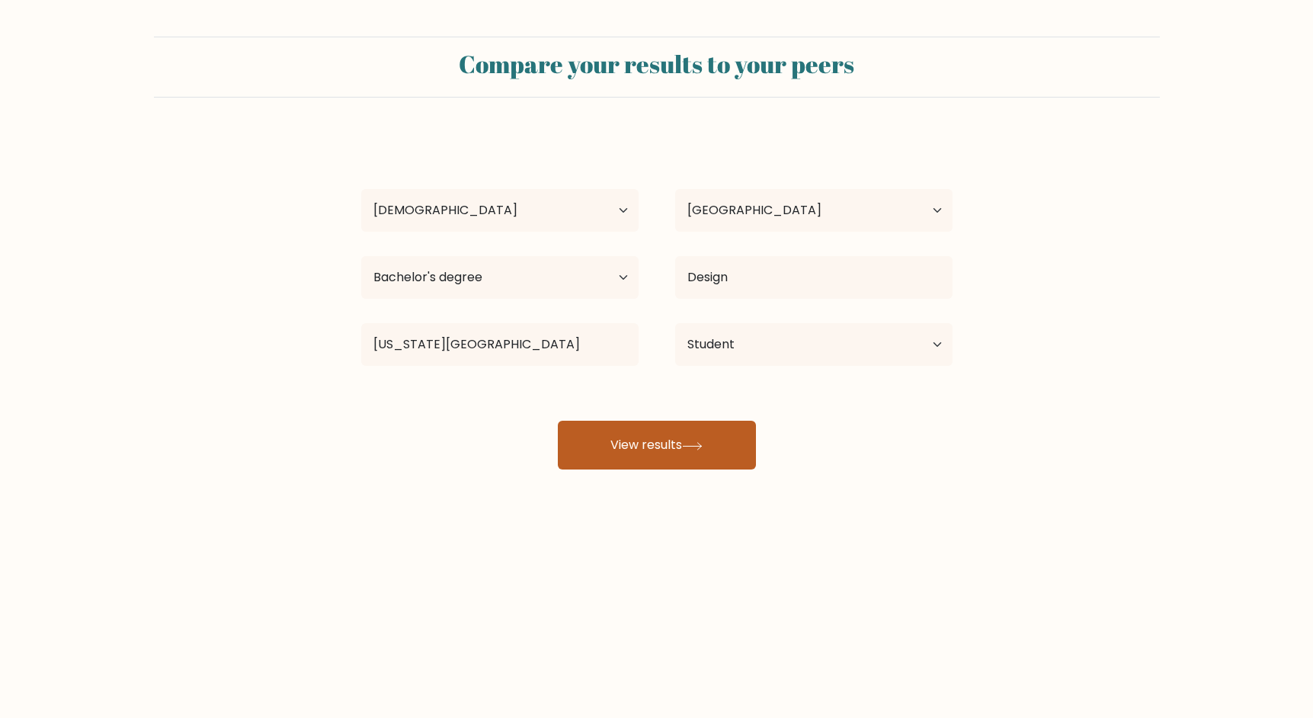
click at [649, 442] on button "View results" at bounding box center [657, 445] width 198 height 49
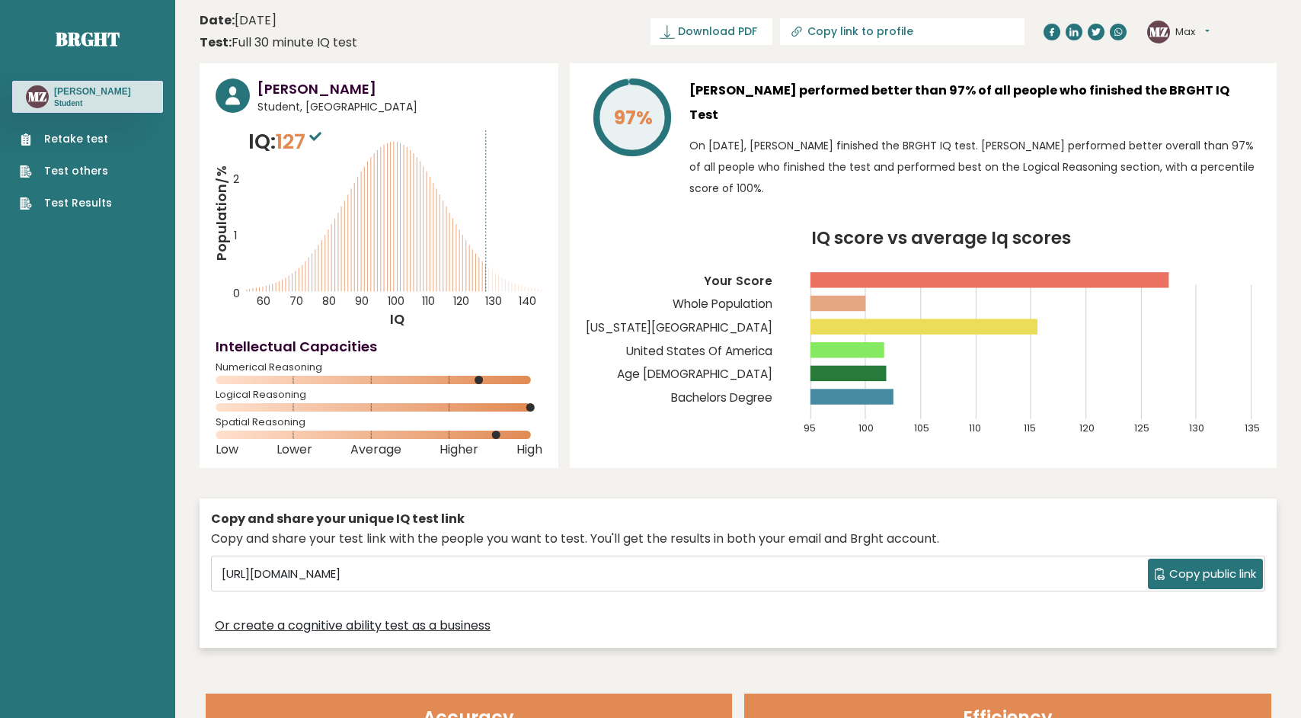
click at [81, 168] on link "Test others" at bounding box center [66, 171] width 92 height 16
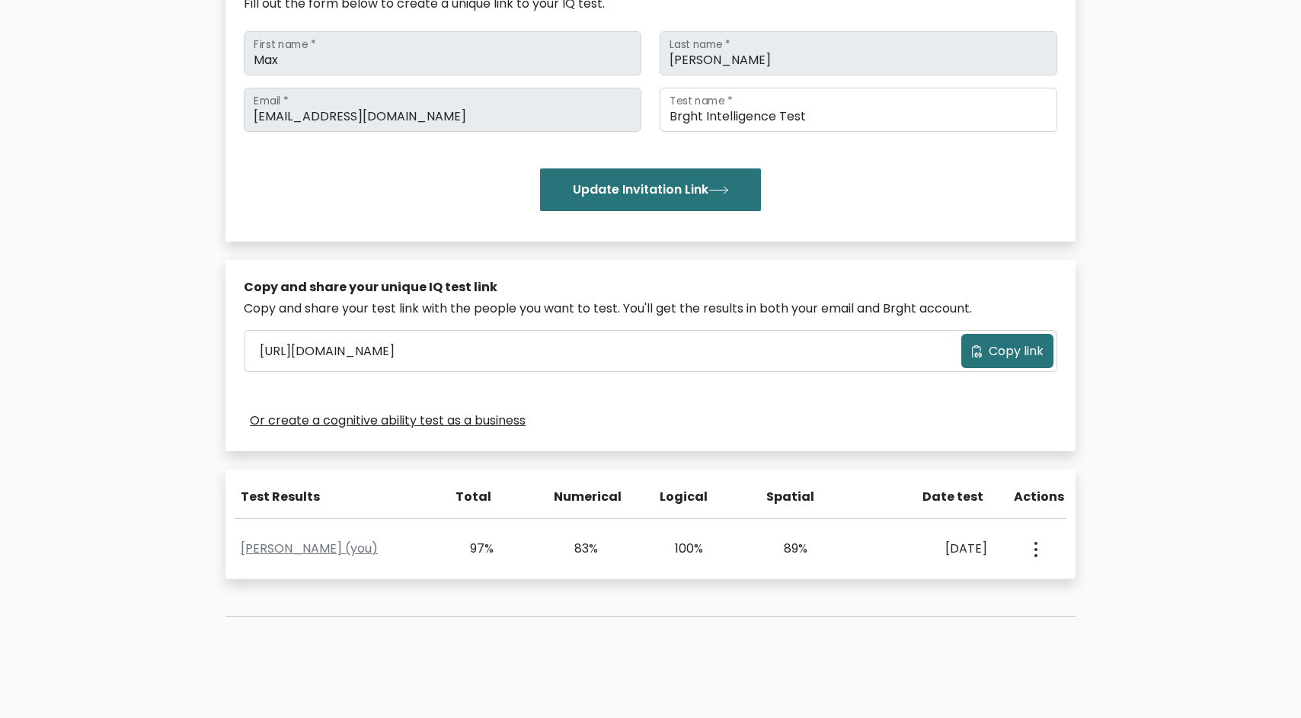
scroll to position [197, 0]
